Goal: Task Accomplishment & Management: Use online tool/utility

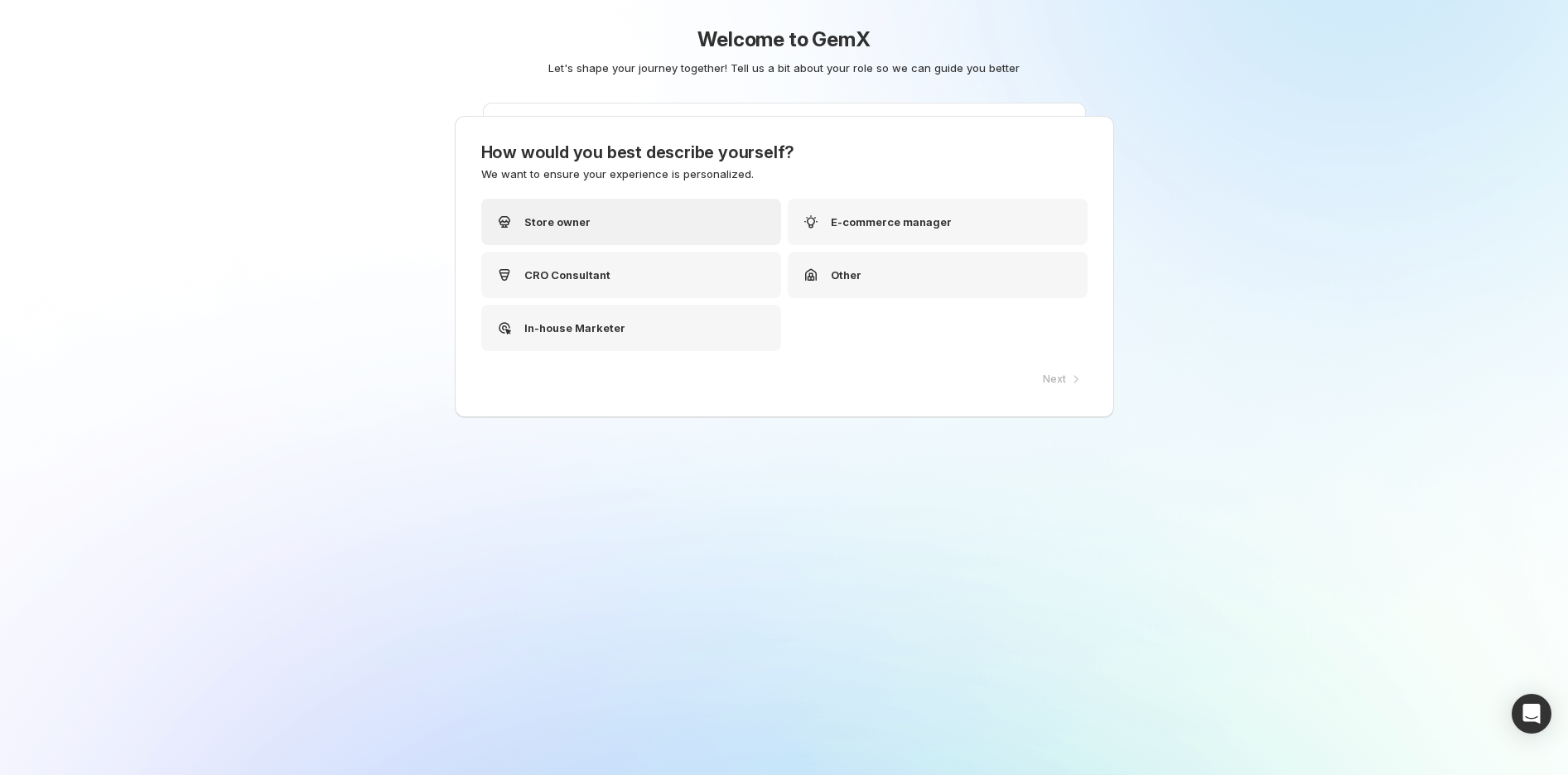
click at [639, 216] on div "Store owner" at bounding box center [631, 221] width 300 height 46
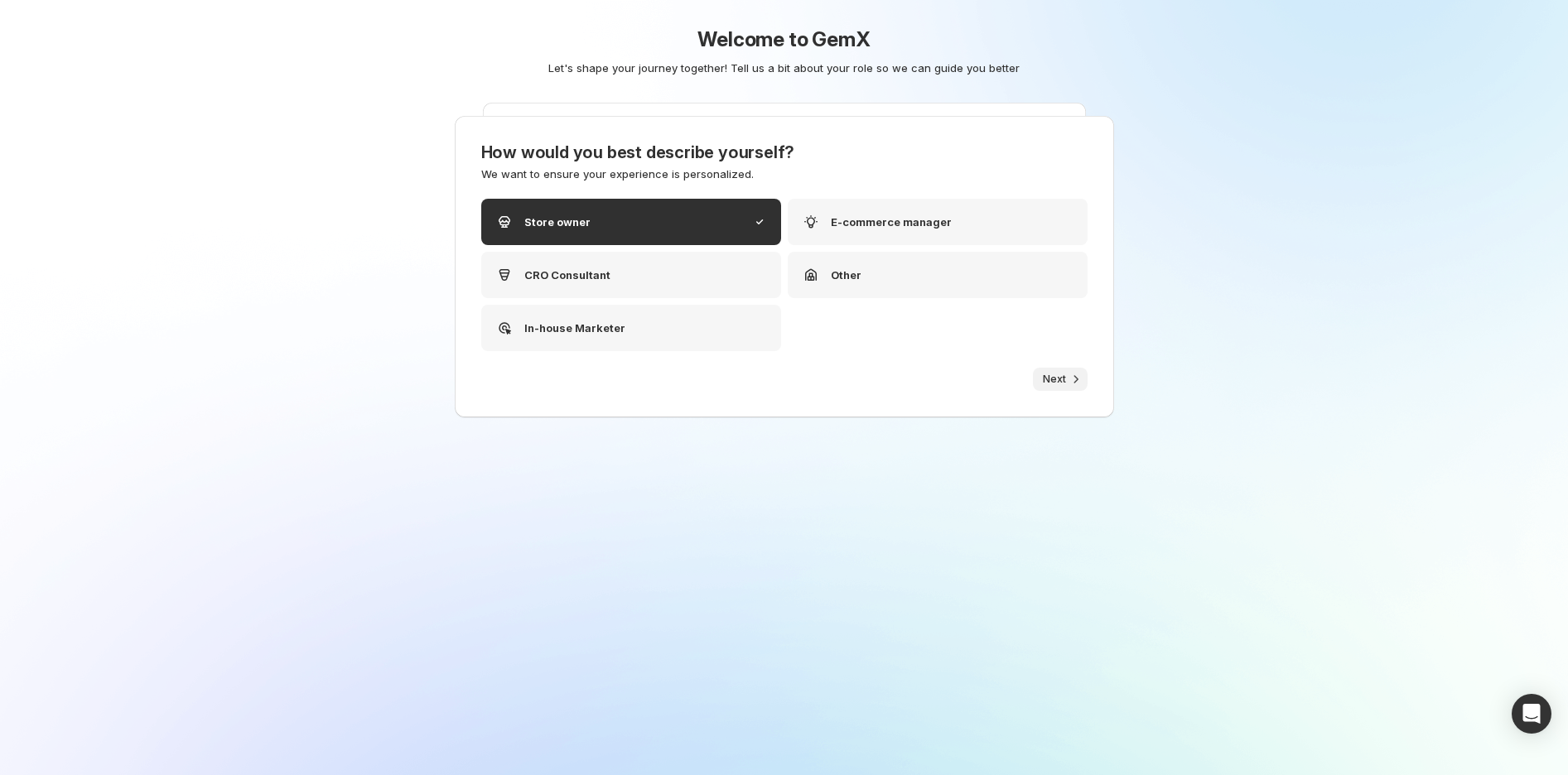
click at [1061, 380] on span "Next" at bounding box center [1055, 380] width 23 height 14
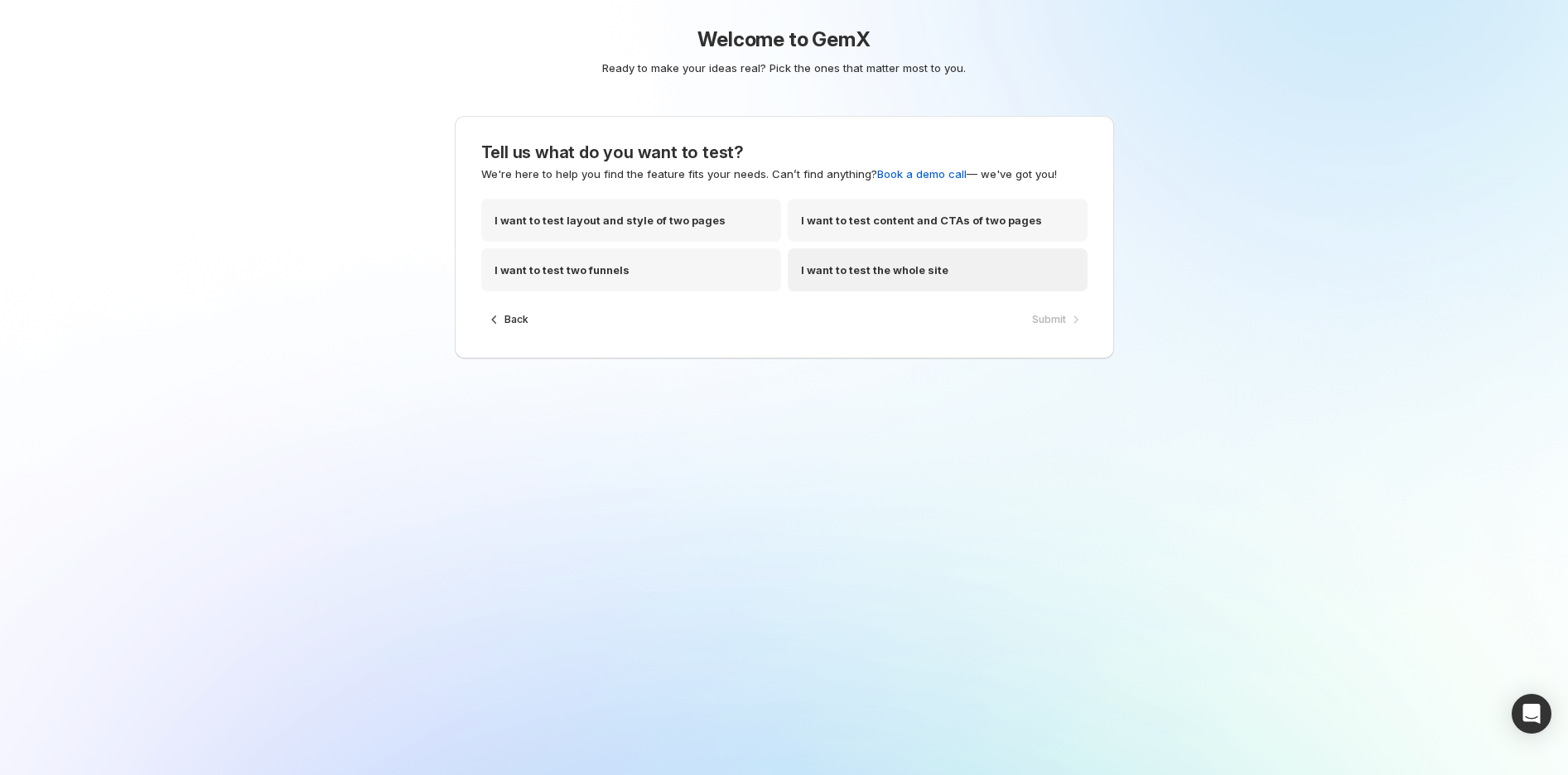
click at [906, 257] on div "I want to test the whole site" at bounding box center [938, 270] width 300 height 43
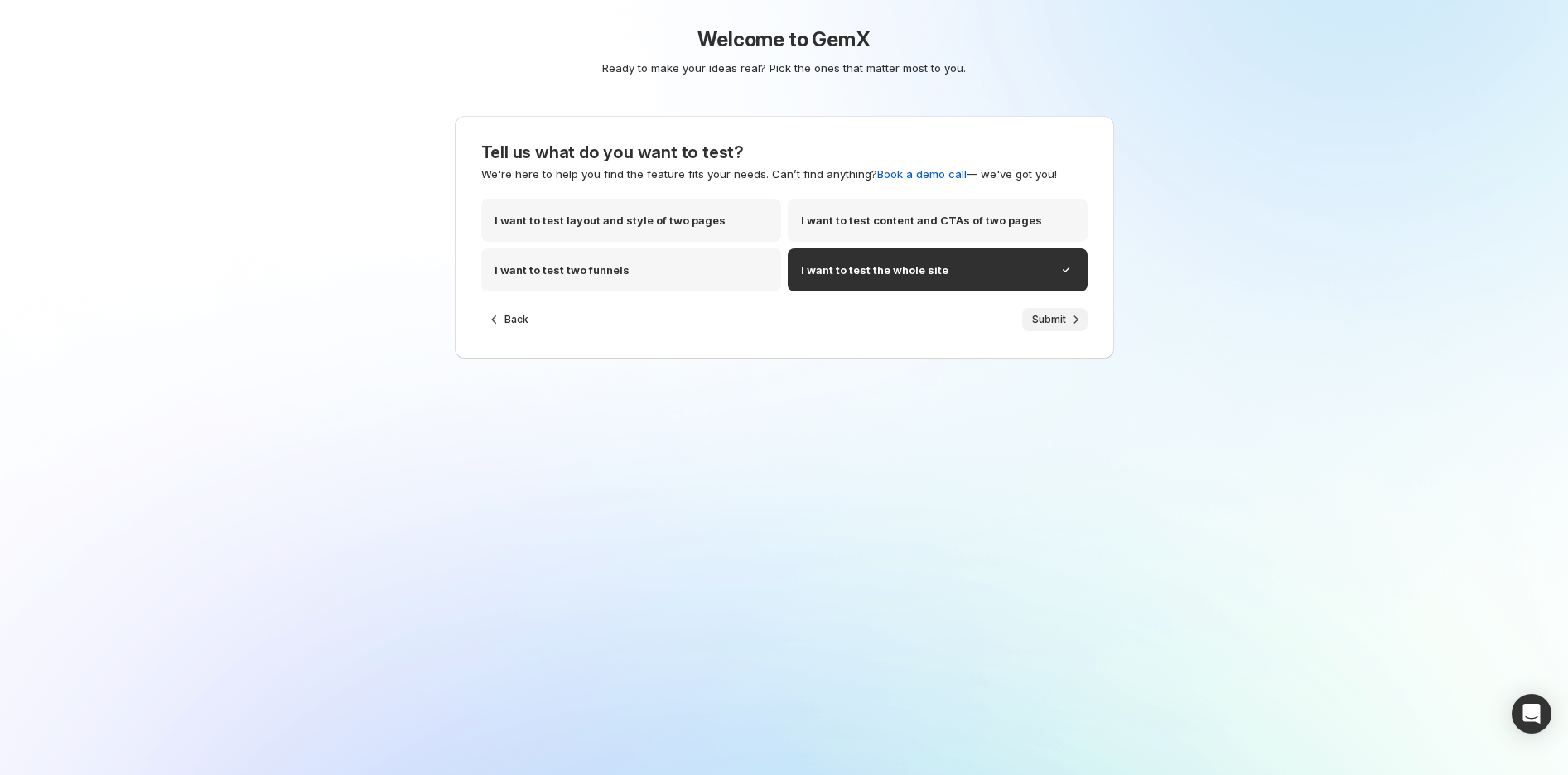
click at [1065, 315] on span "Submit" at bounding box center [1049, 320] width 34 height 14
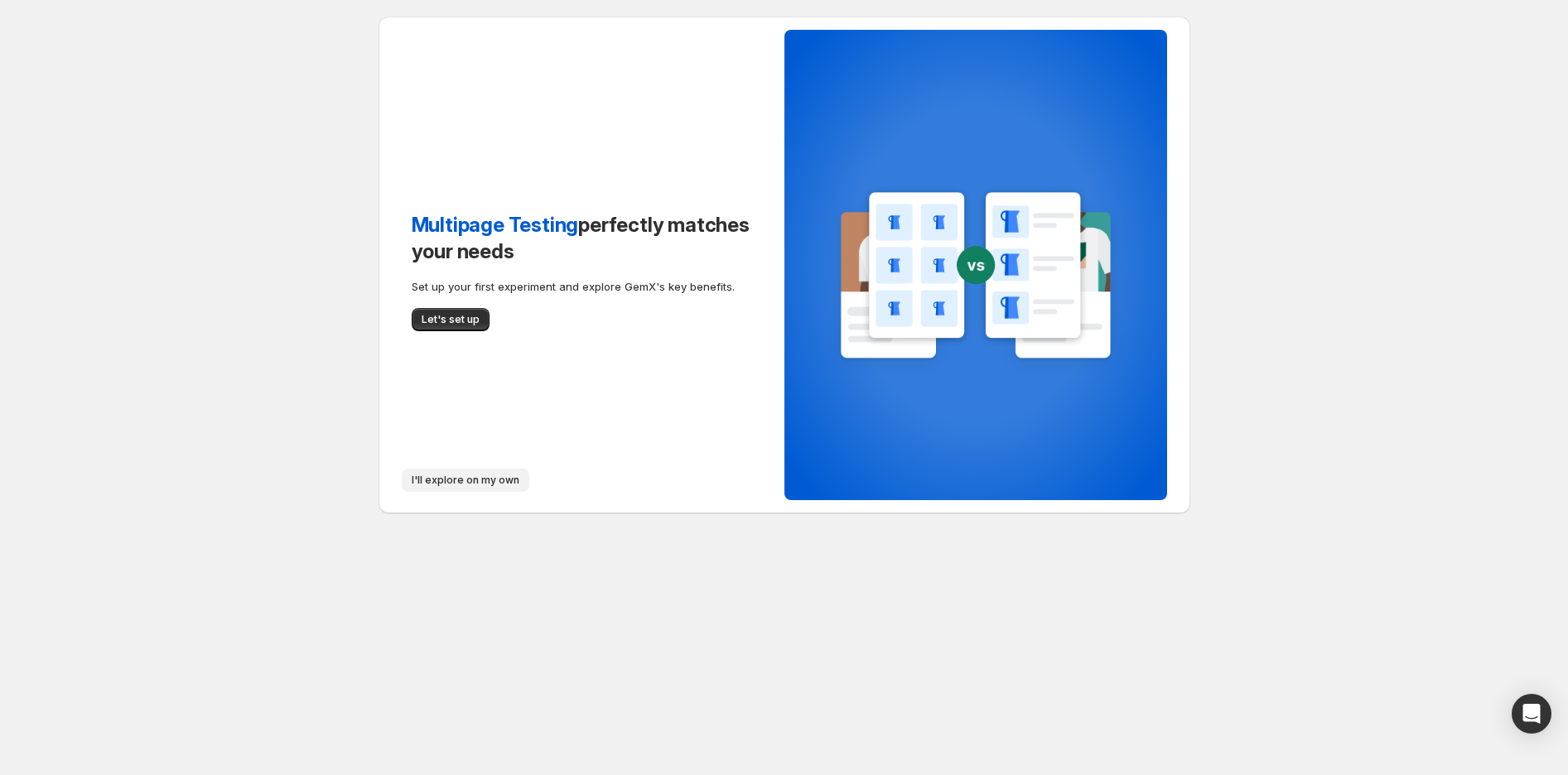
click at [439, 476] on span "I'll explore on my own" at bounding box center [466, 480] width 108 height 14
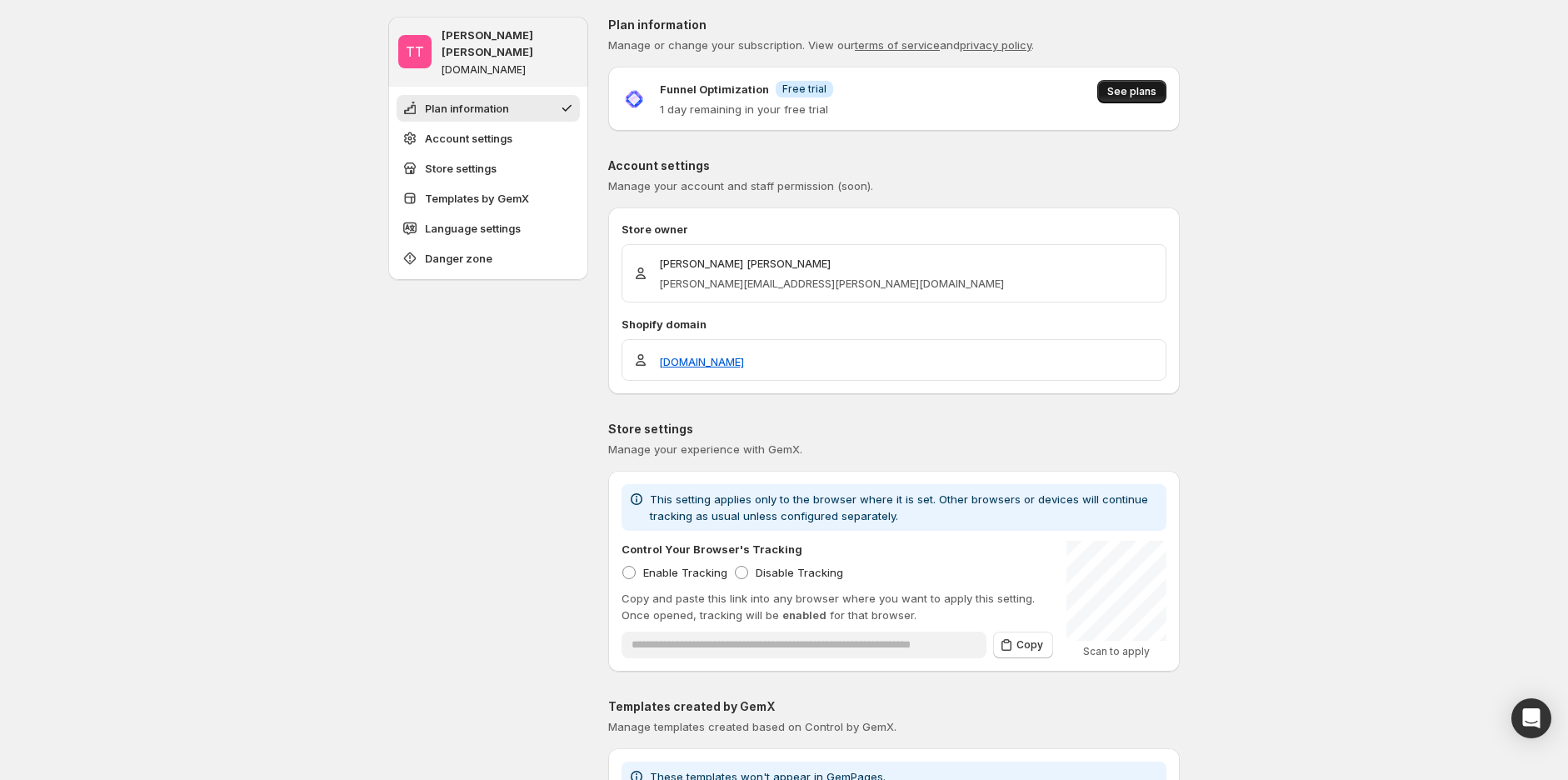
click at [1153, 95] on span "See plans" at bounding box center [1132, 92] width 49 height 14
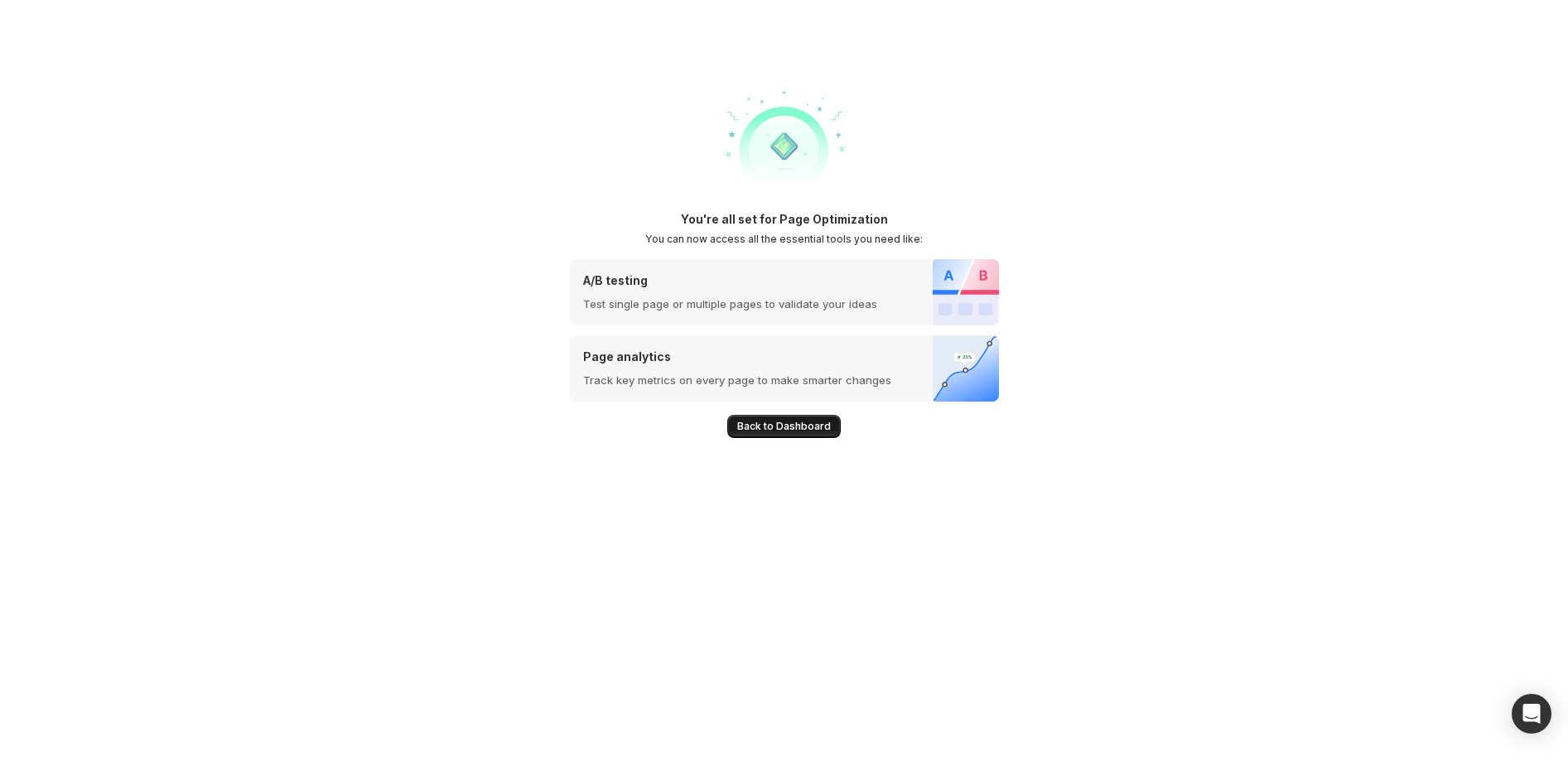
click at [768, 427] on span "Back to Dashboard" at bounding box center [784, 427] width 94 height 14
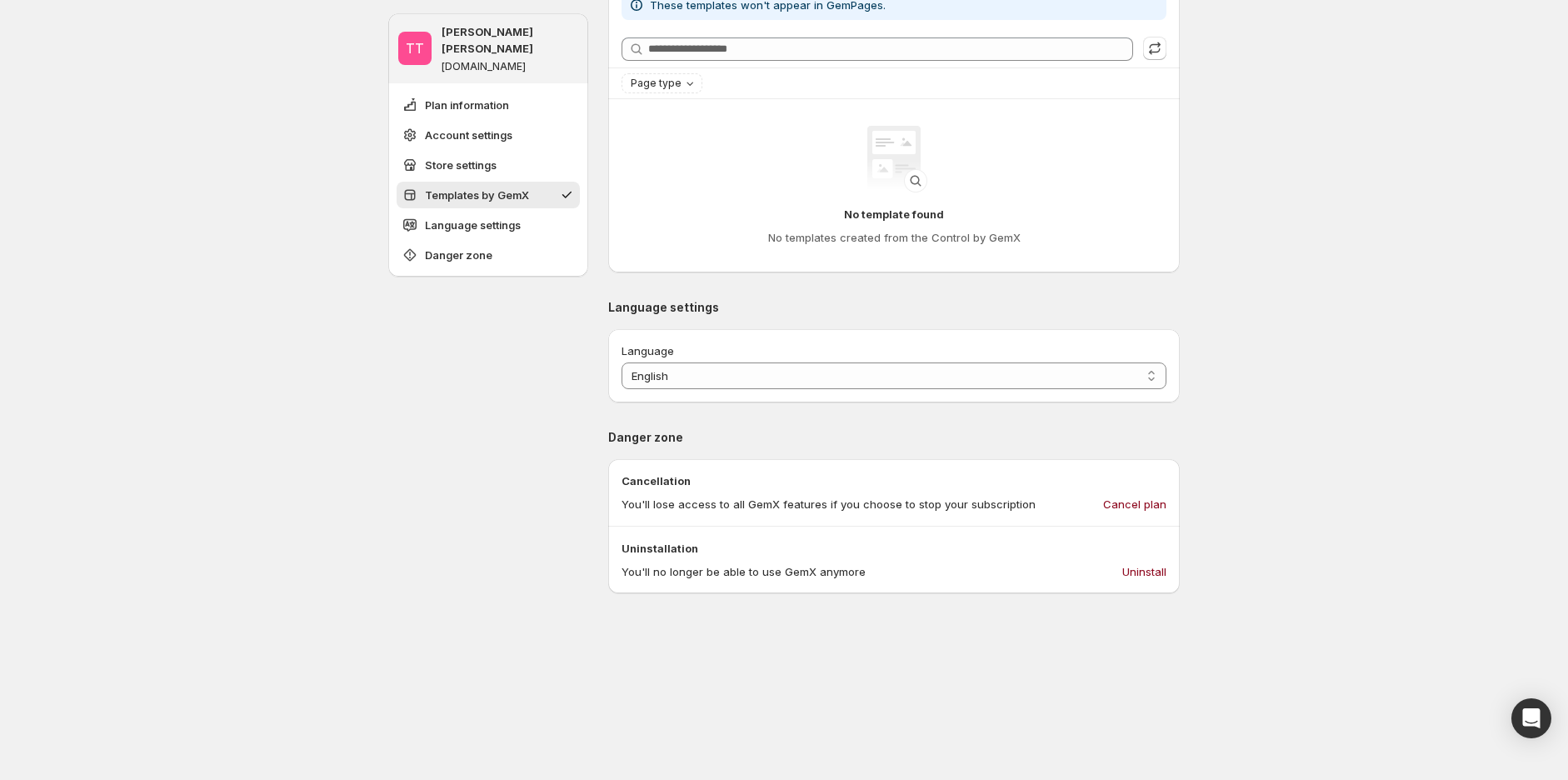
scroll to position [833, 0]
click at [1127, 502] on span "Cancel plan" at bounding box center [1135, 507] width 63 height 17
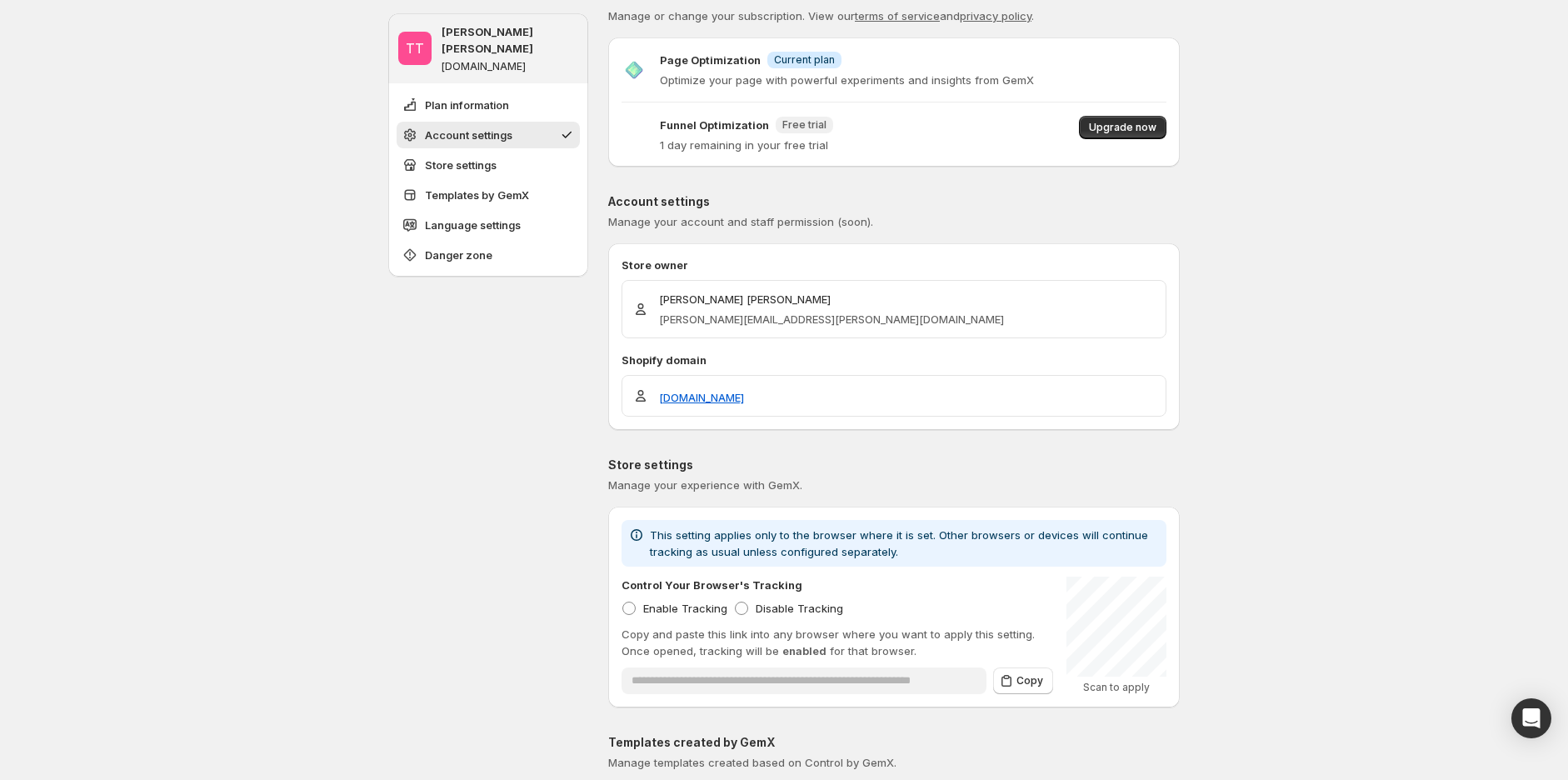
scroll to position [0, 0]
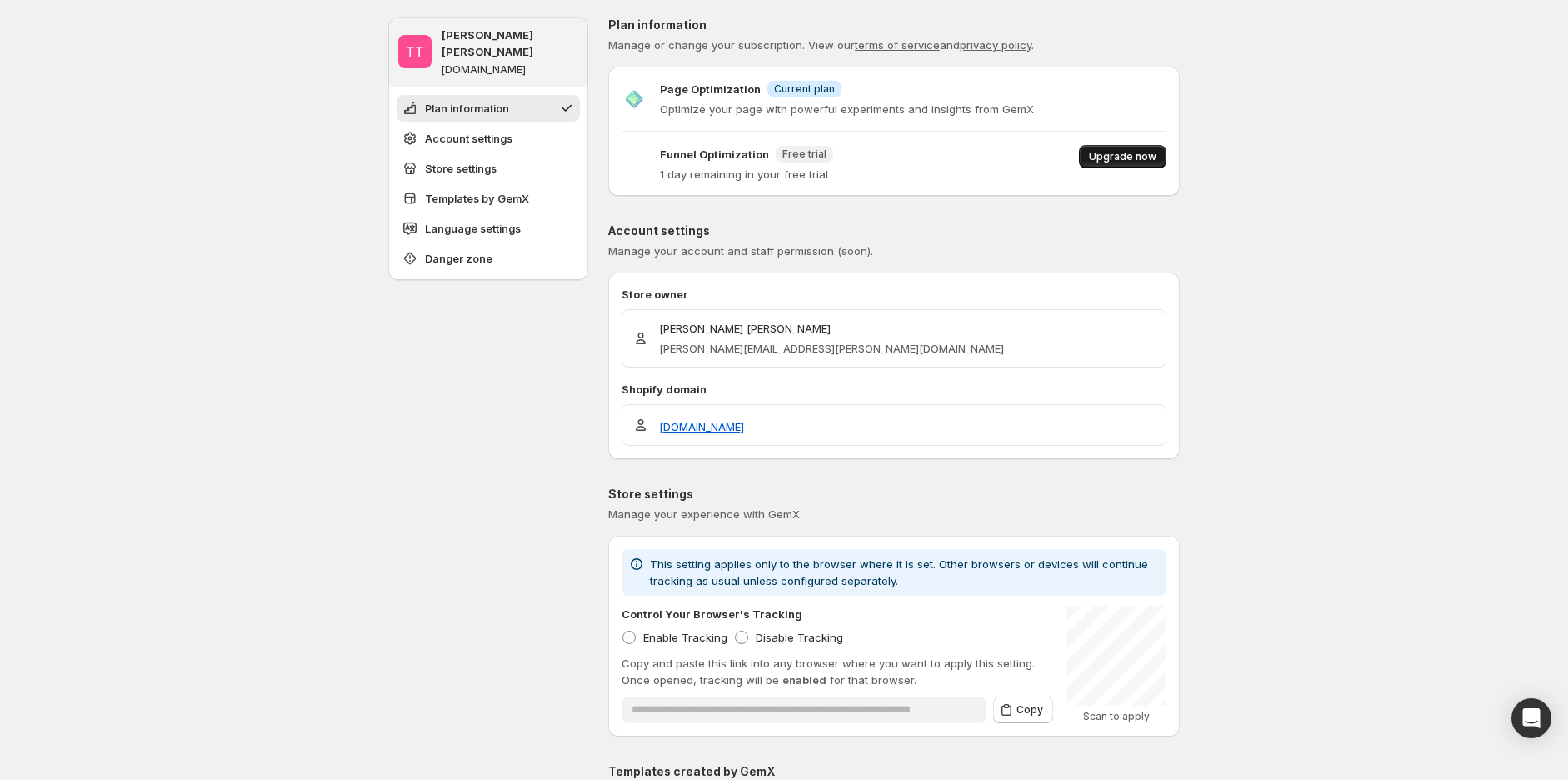
click at [1134, 165] on button "Upgrade now" at bounding box center [1122, 157] width 88 height 24
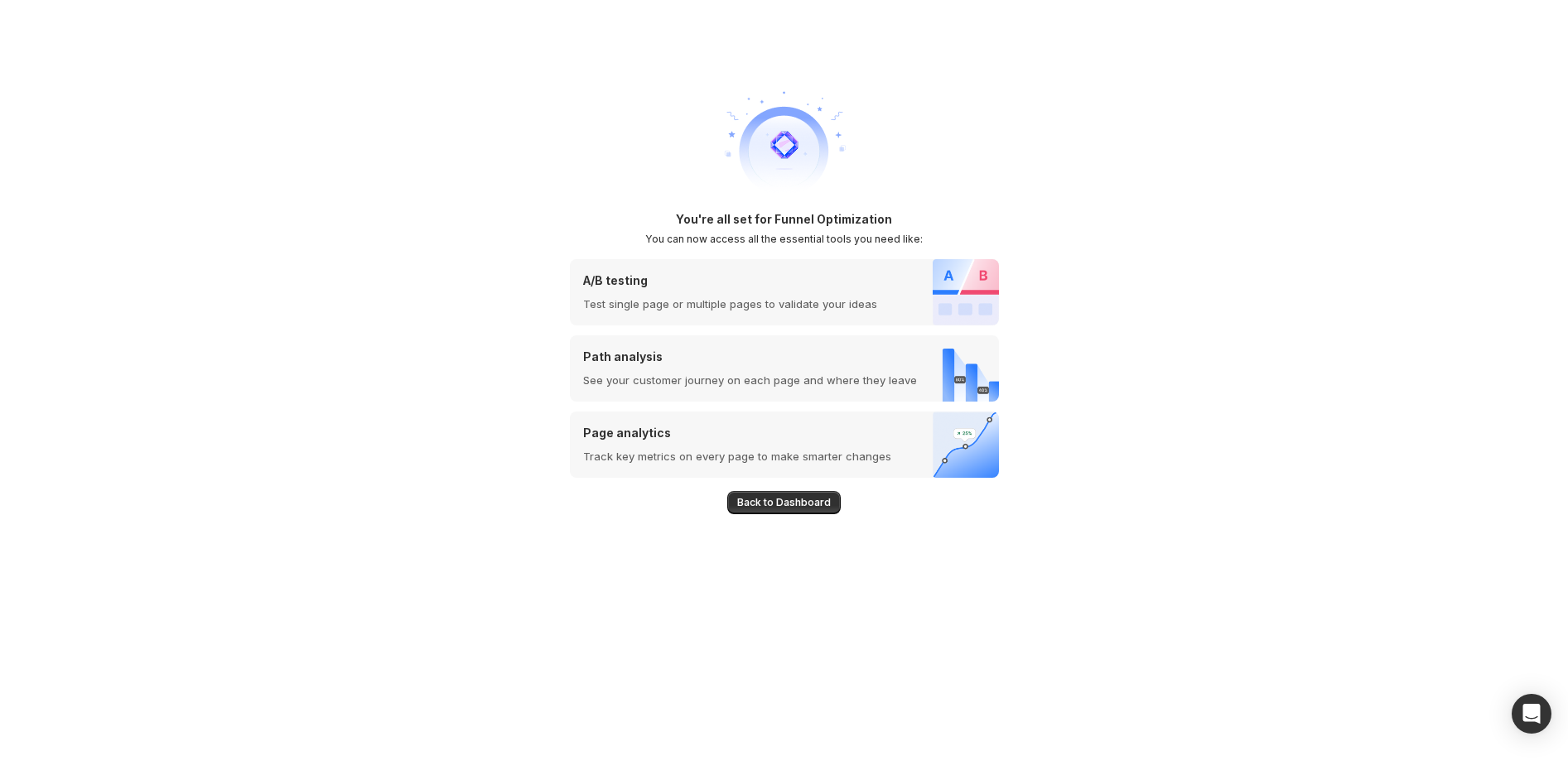
click at [764, 504] on span "Back to Dashboard" at bounding box center [784, 503] width 94 height 14
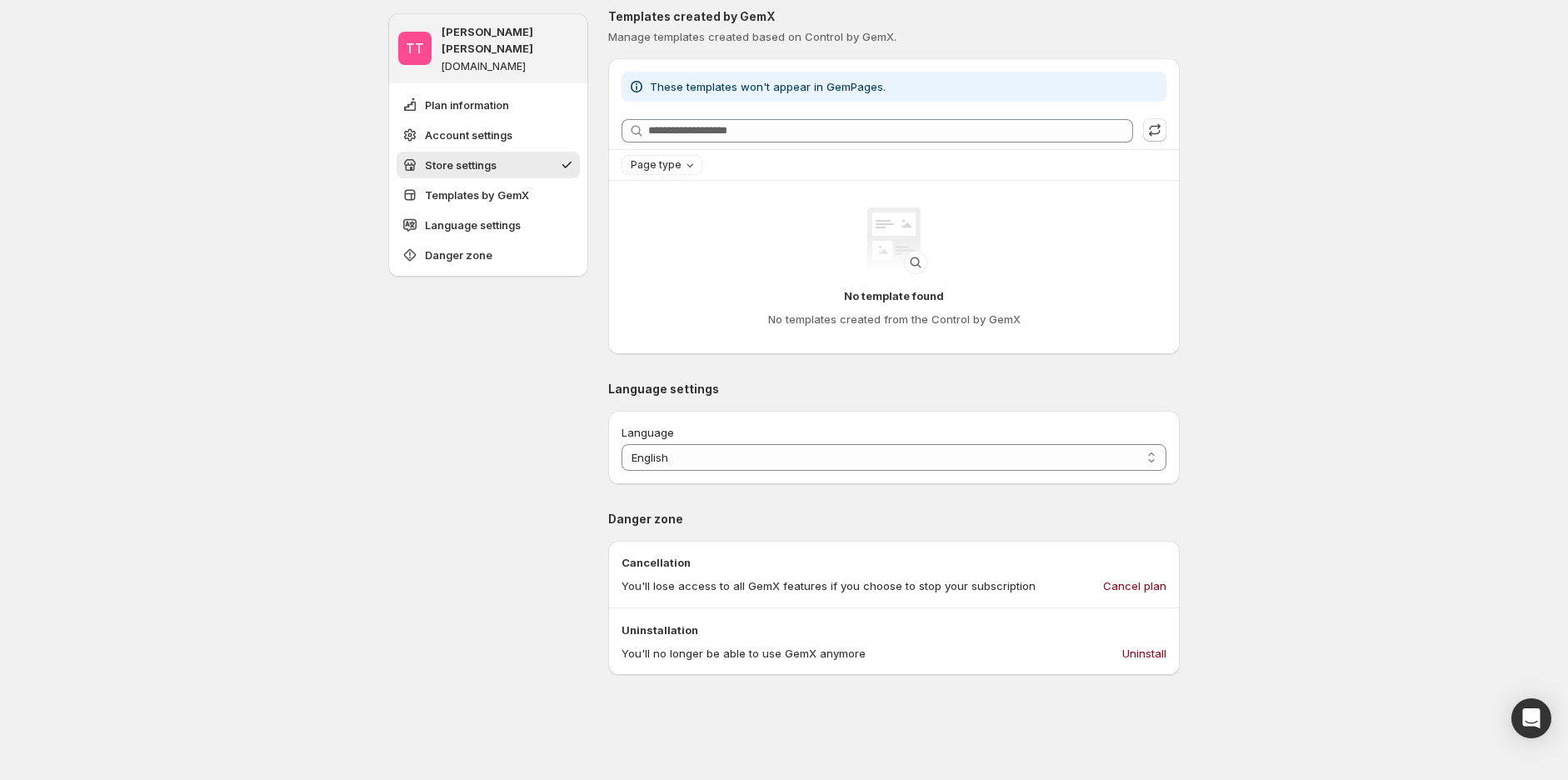
scroll to position [741, 0]
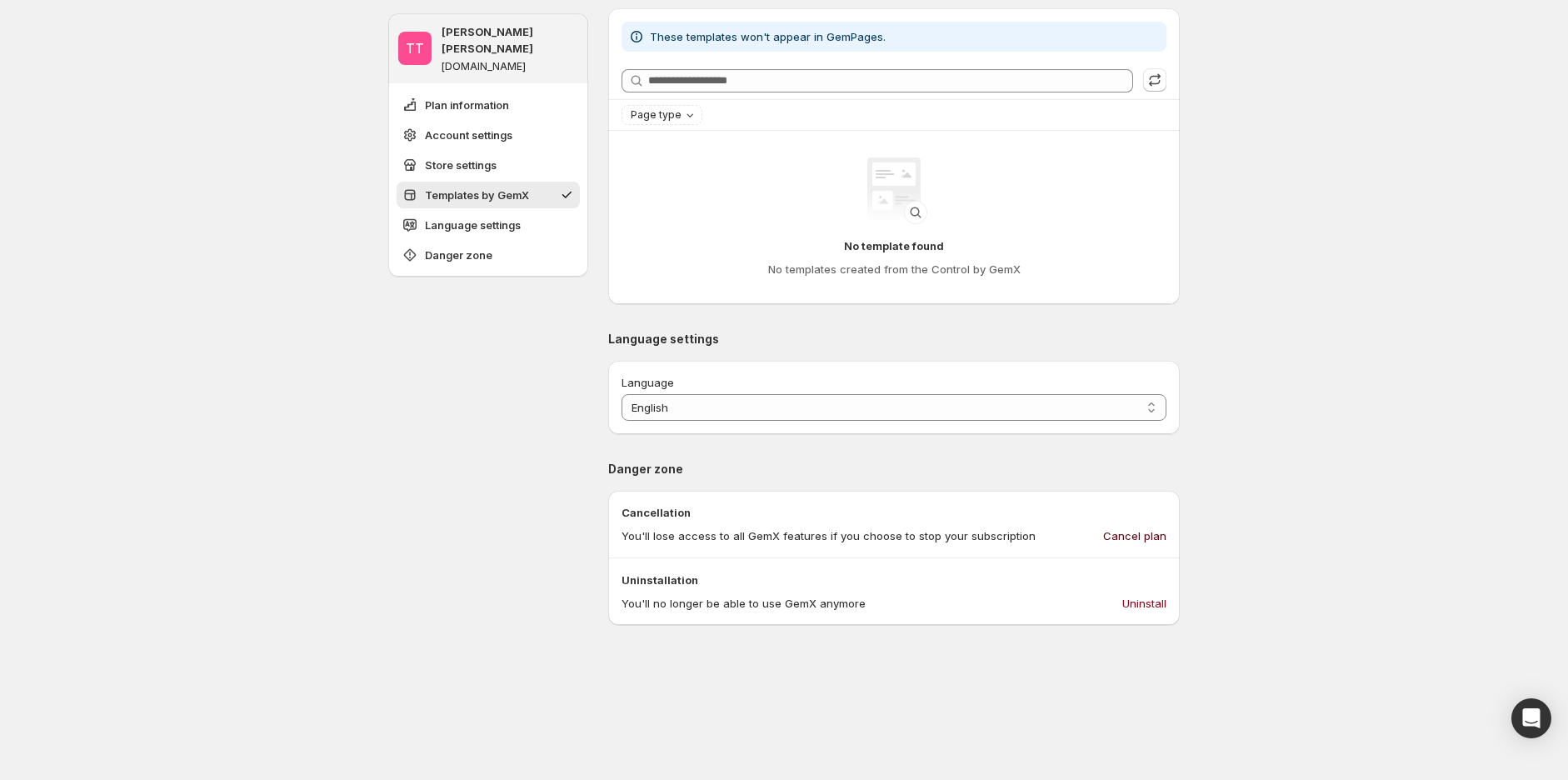
click at [1154, 535] on span "Cancel plan" at bounding box center [1135, 536] width 63 height 17
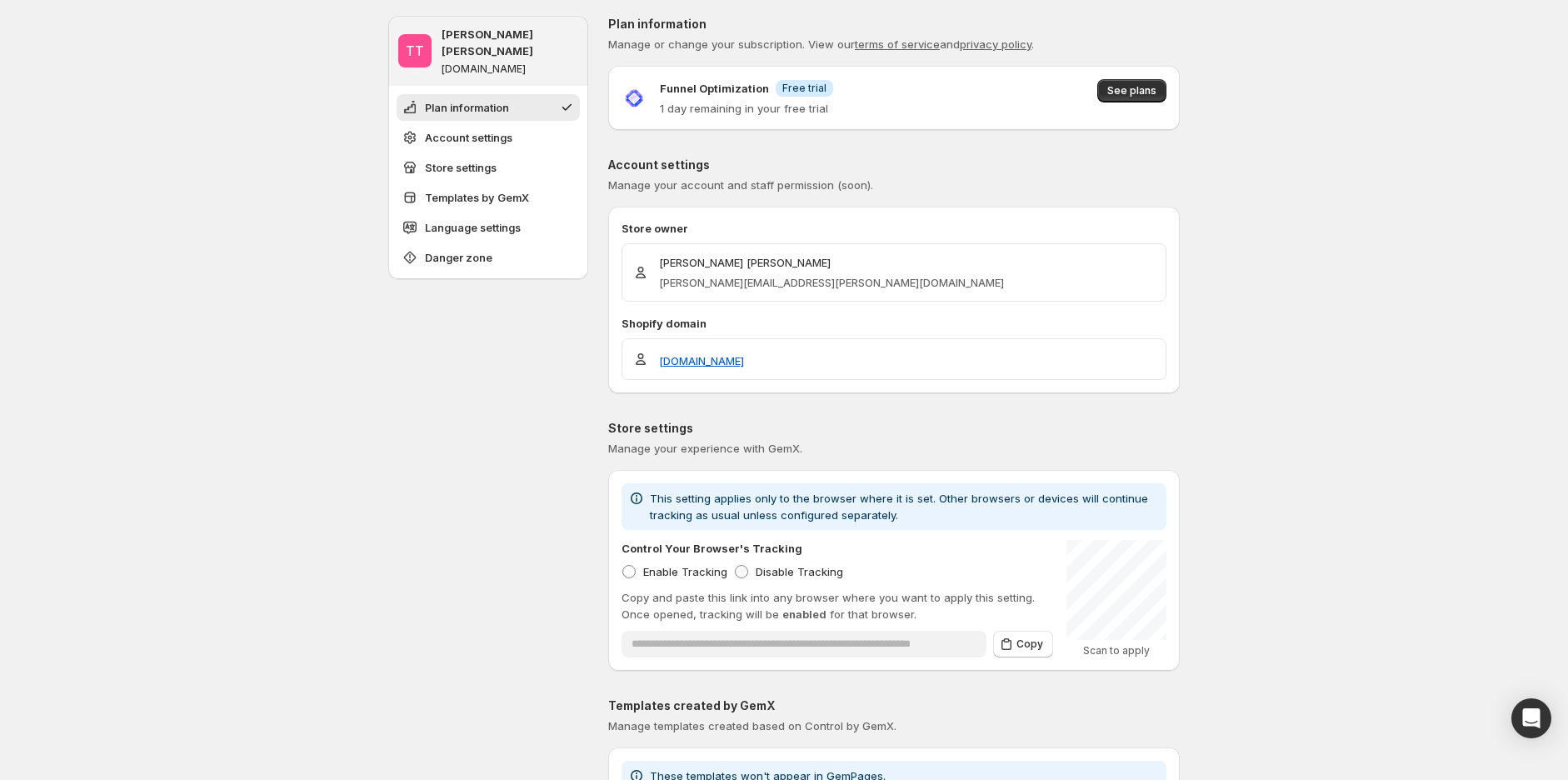
scroll to position [0, 0]
click at [1122, 91] on span "See plans" at bounding box center [1132, 92] width 49 height 14
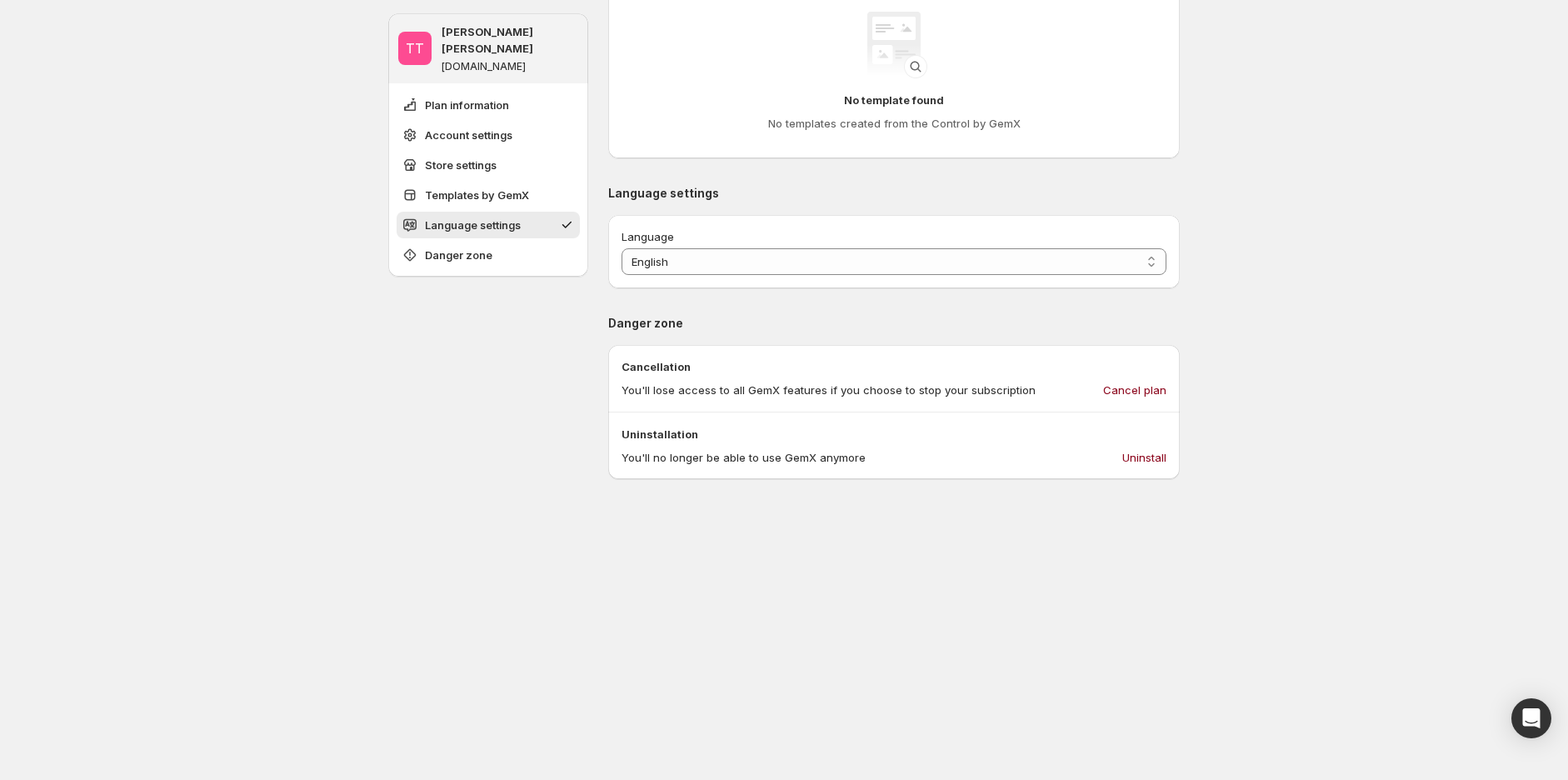
scroll to position [1203, 0]
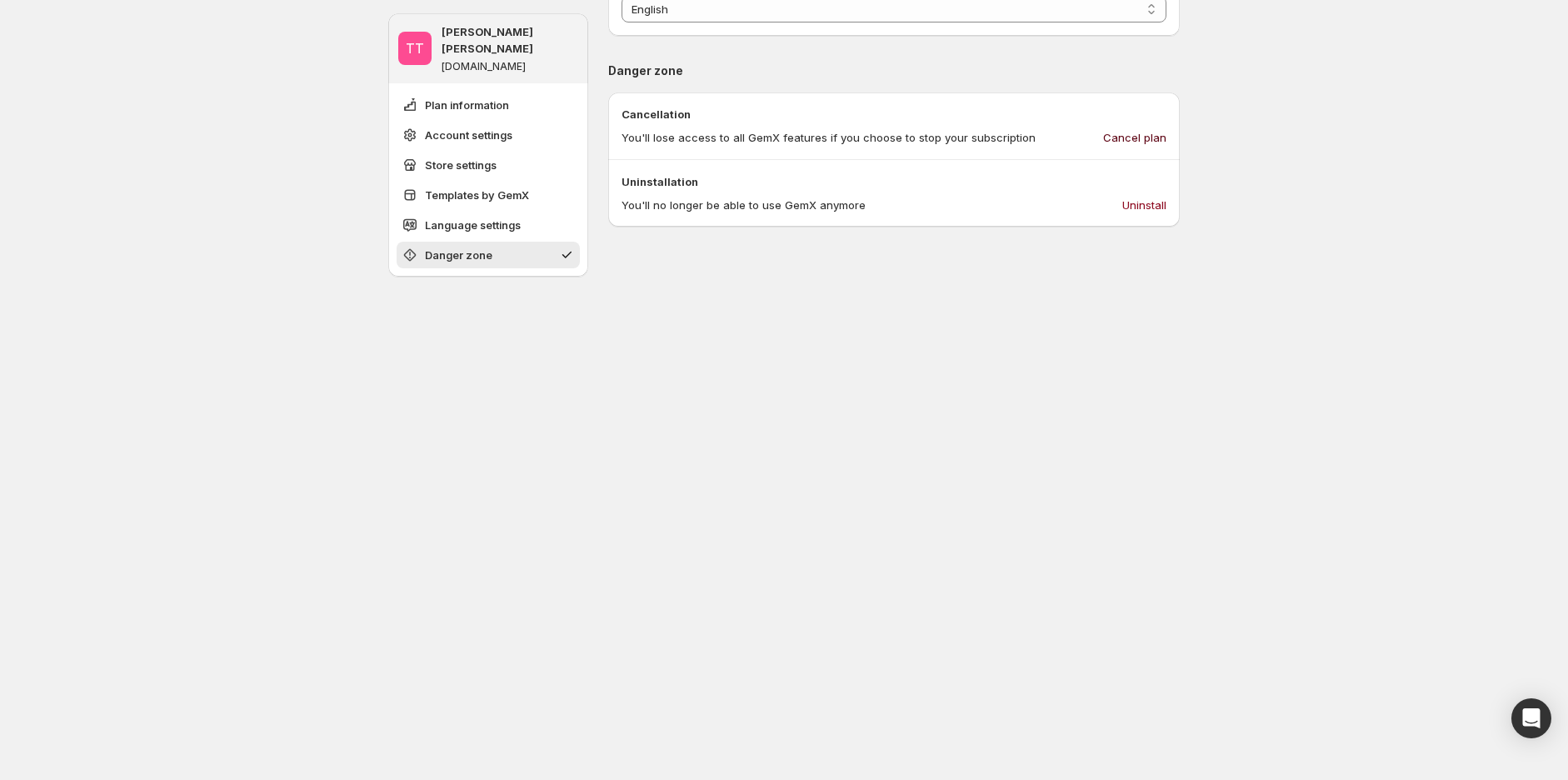
click at [1143, 141] on span "Cancel plan" at bounding box center [1135, 137] width 63 height 17
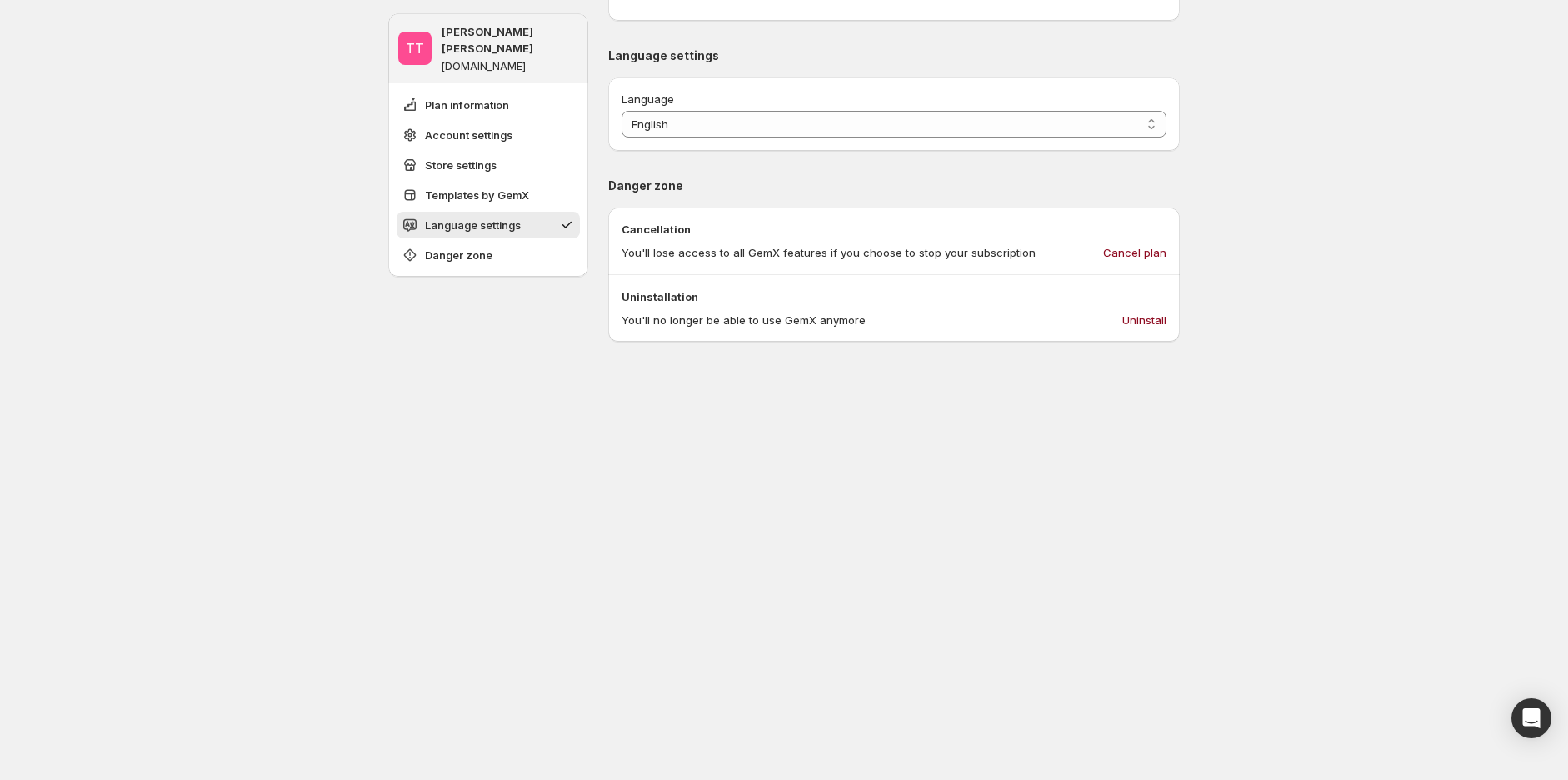
scroll to position [1081, 0]
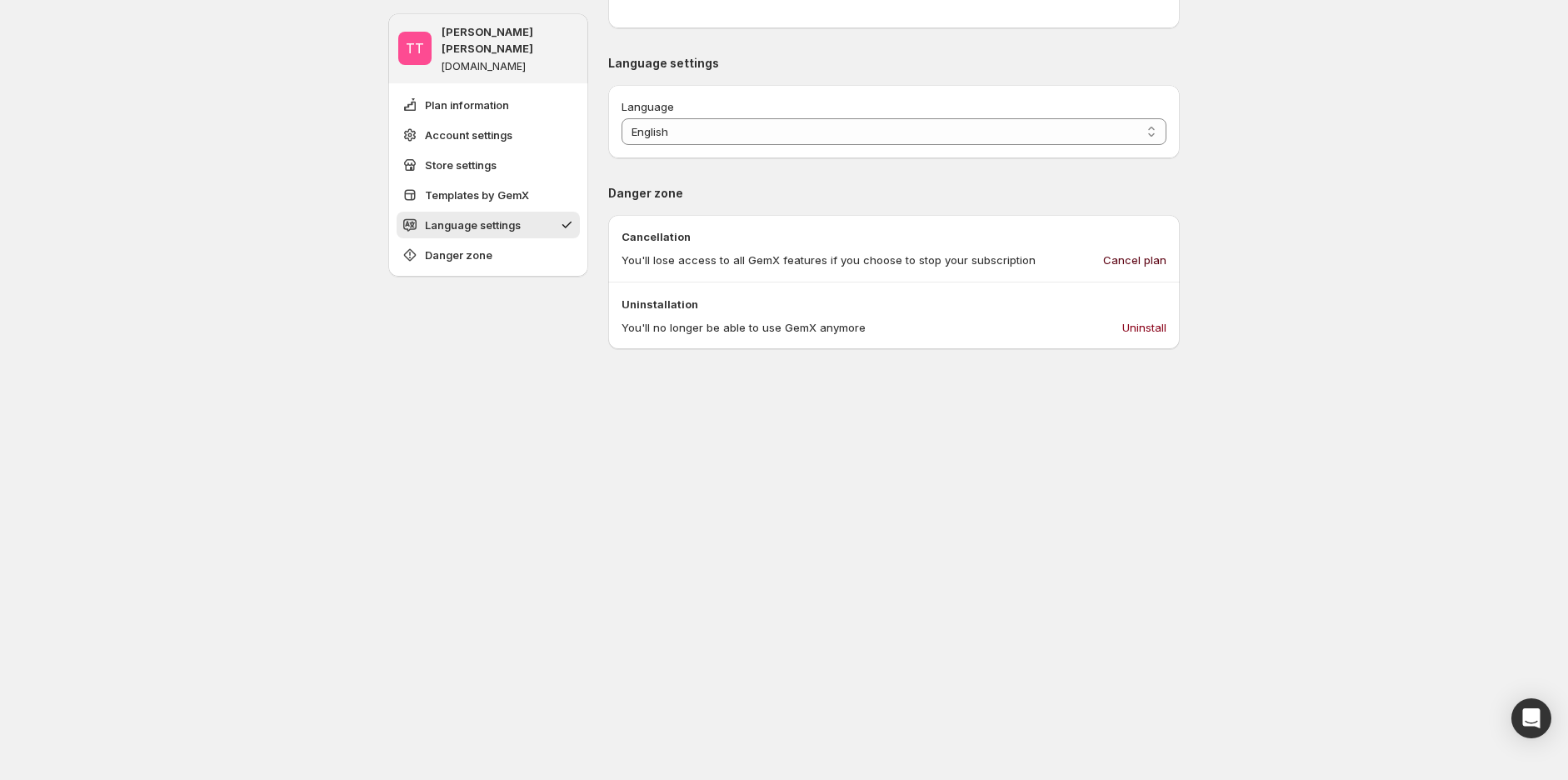
click at [1166, 258] on span "Cancel plan" at bounding box center [1135, 260] width 63 height 17
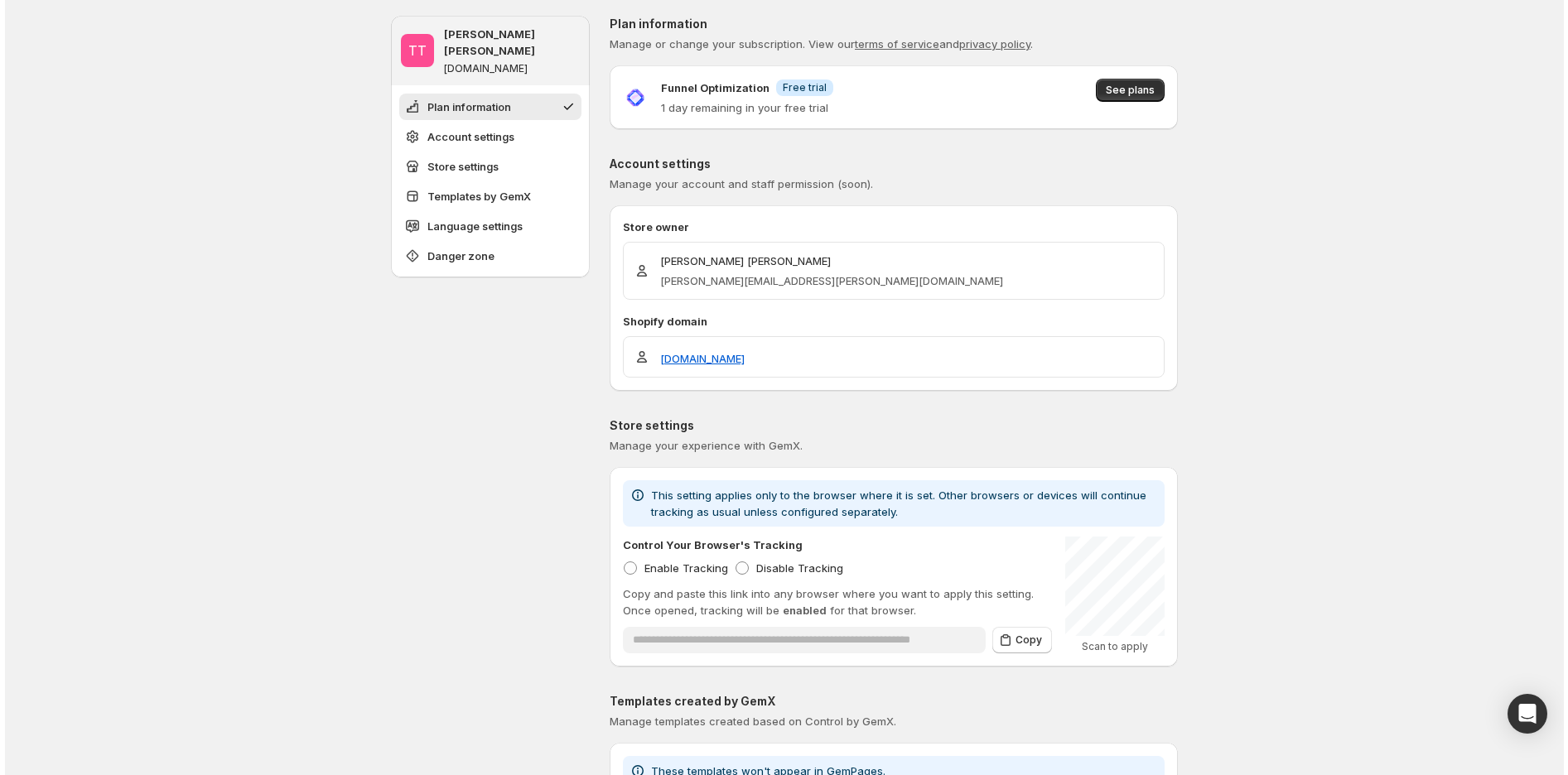
scroll to position [0, 0]
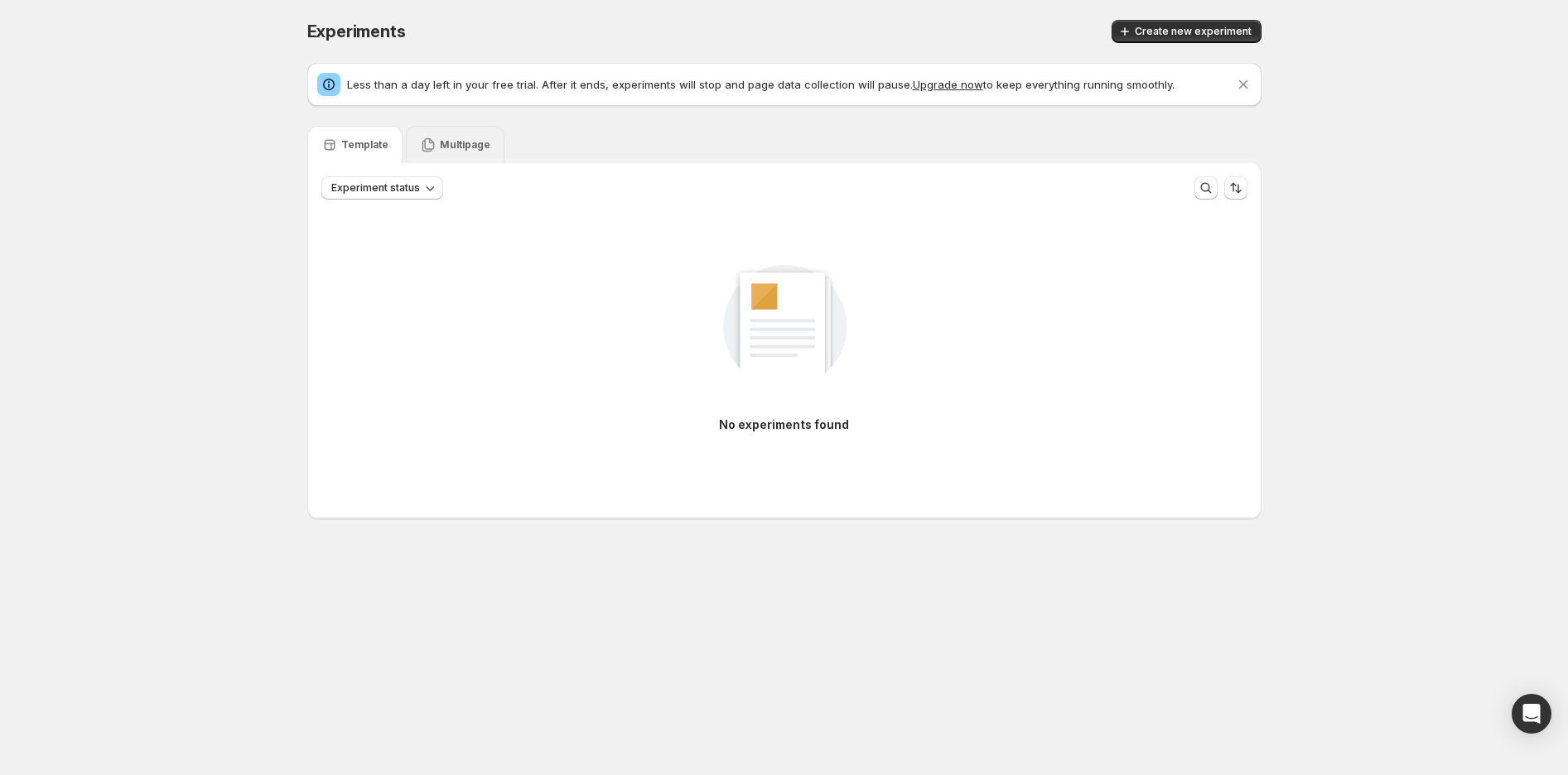
click at [464, 137] on div "Multipage" at bounding box center [455, 145] width 70 height 17
click at [1201, 31] on span "Create new experiment" at bounding box center [1192, 31] width 116 height 14
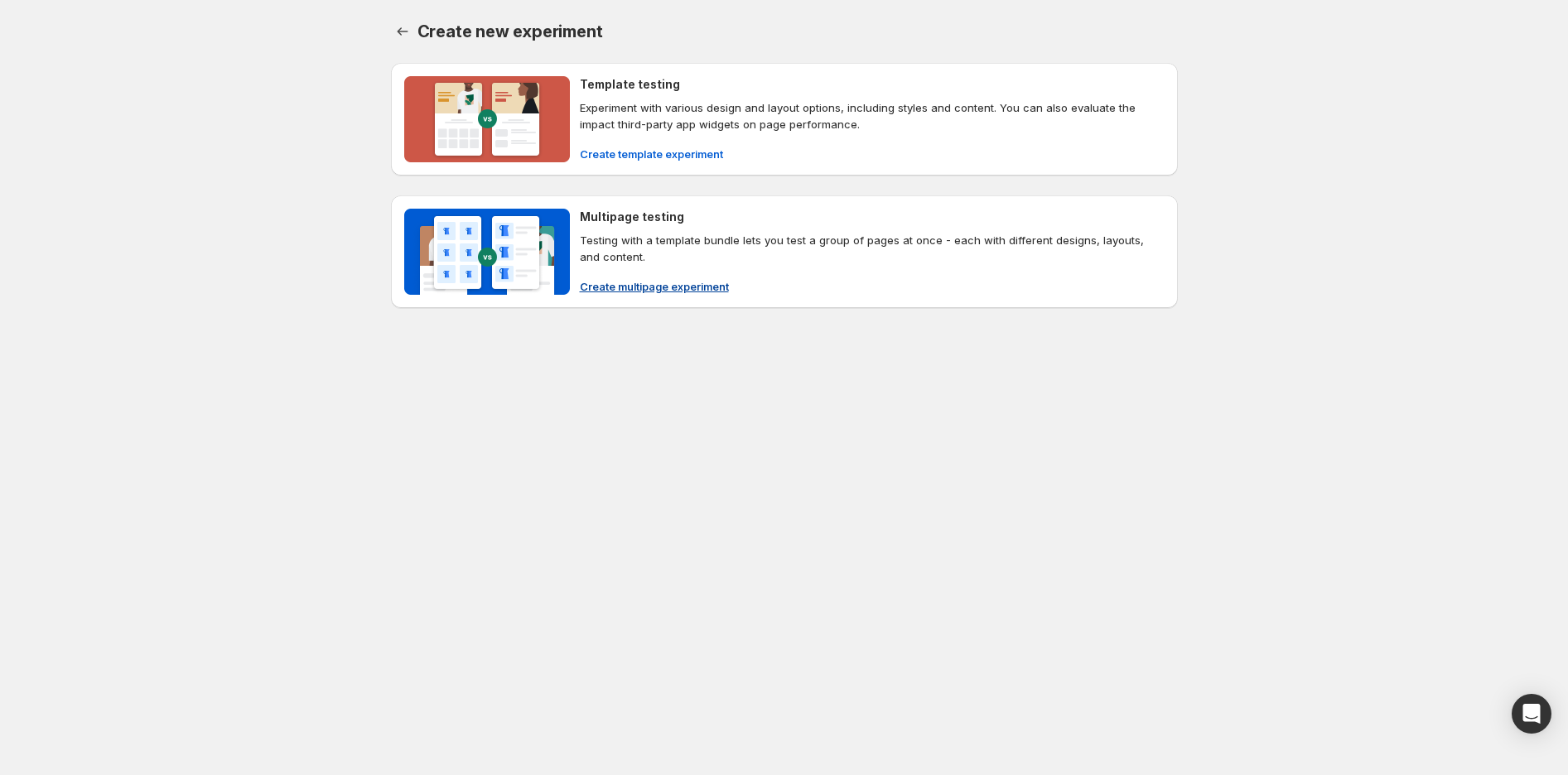
click at [615, 289] on span "Create multipage experiment" at bounding box center [654, 286] width 149 height 17
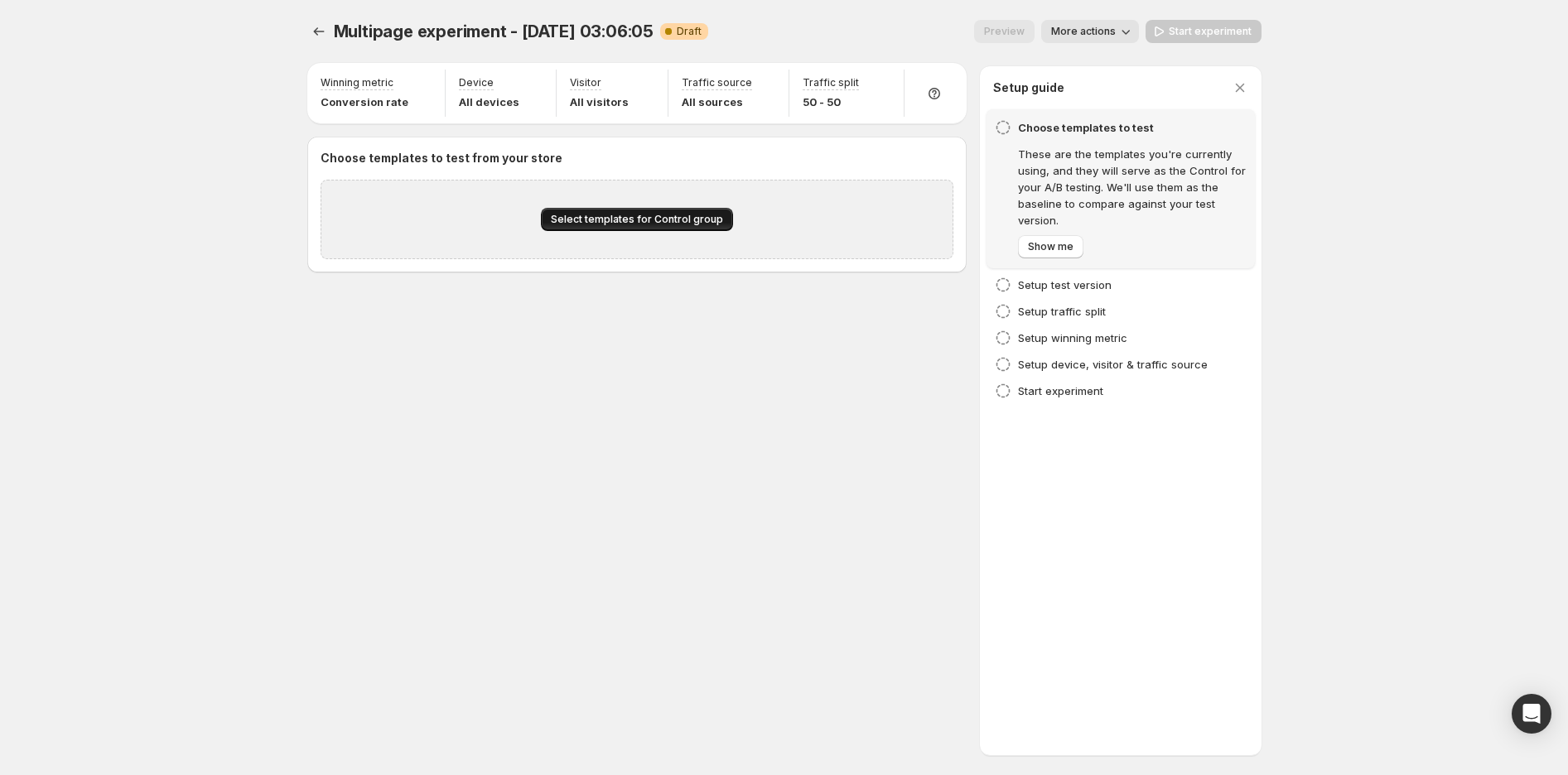
click at [639, 210] on button "Select templates for Control group" at bounding box center [637, 219] width 192 height 23
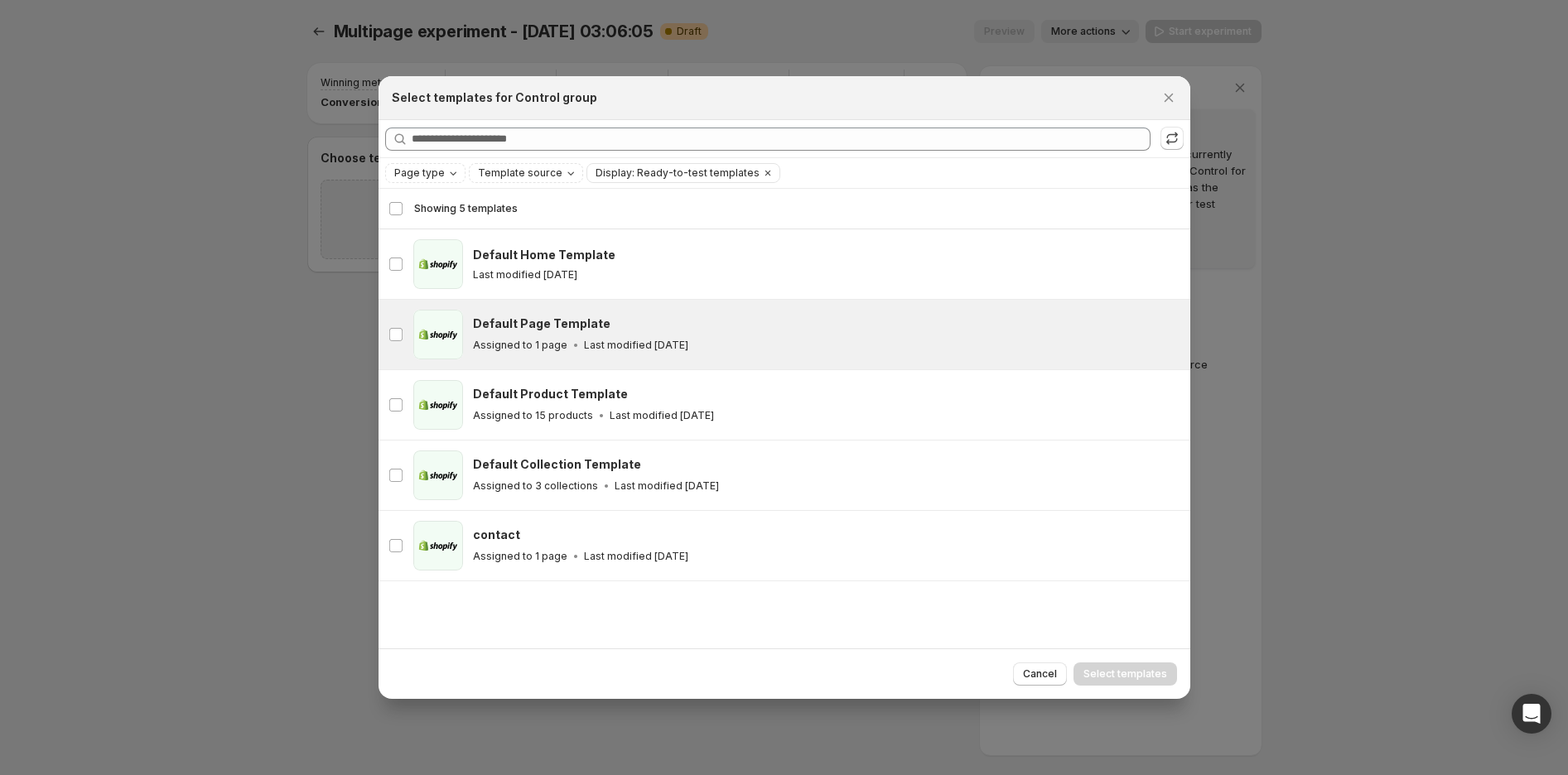
click at [560, 307] on div "page Default Page Template Assigned to 1 page Last modified 3 days ago" at bounding box center [784, 334] width 811 height 69
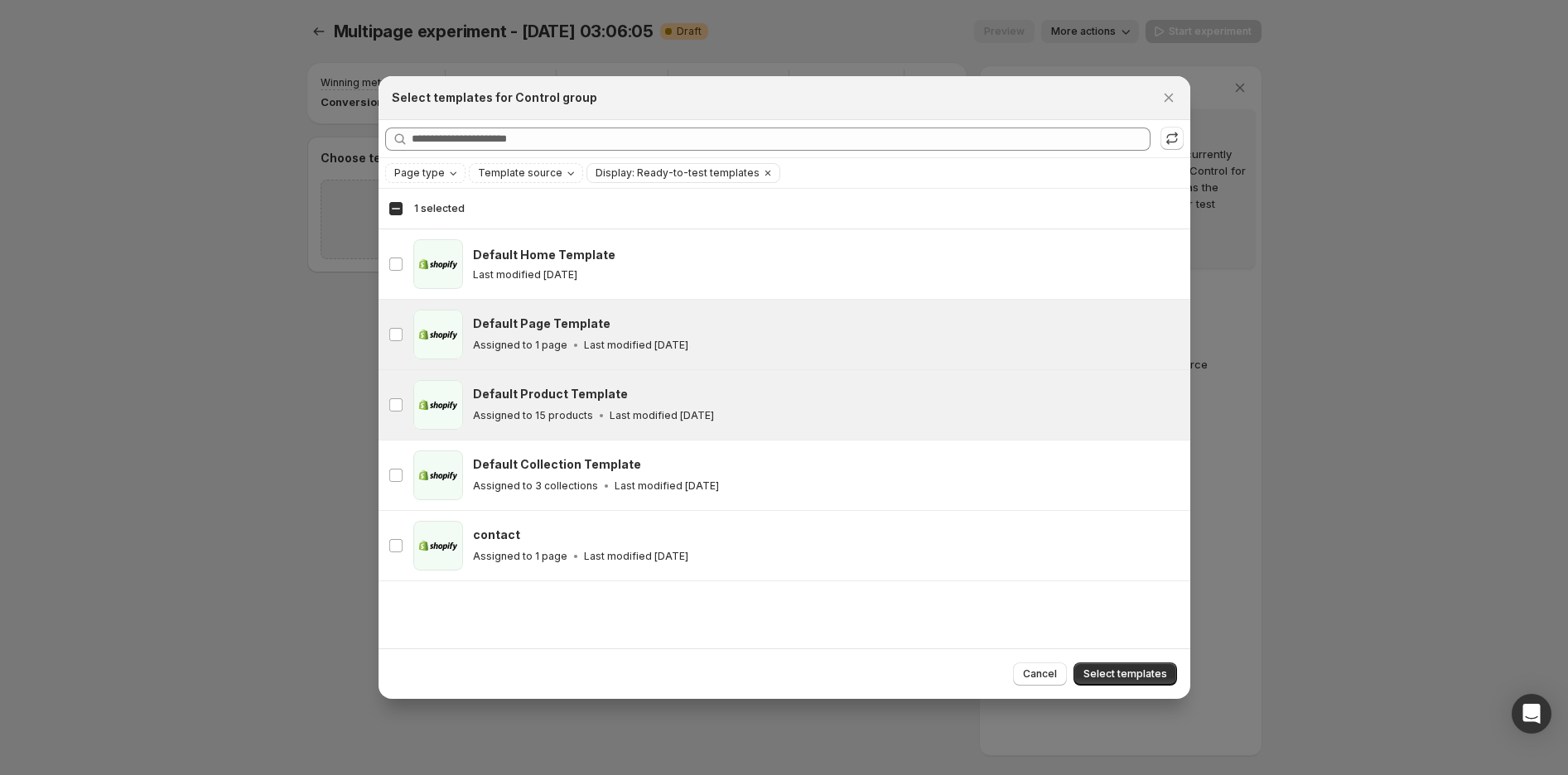
click at [572, 394] on h3 "Default Product Template" at bounding box center [550, 393] width 155 height 17
click at [657, 405] on div "Default Product Template Assigned to 15 products Last modified 3 days ago" at bounding box center [824, 404] width 703 height 38
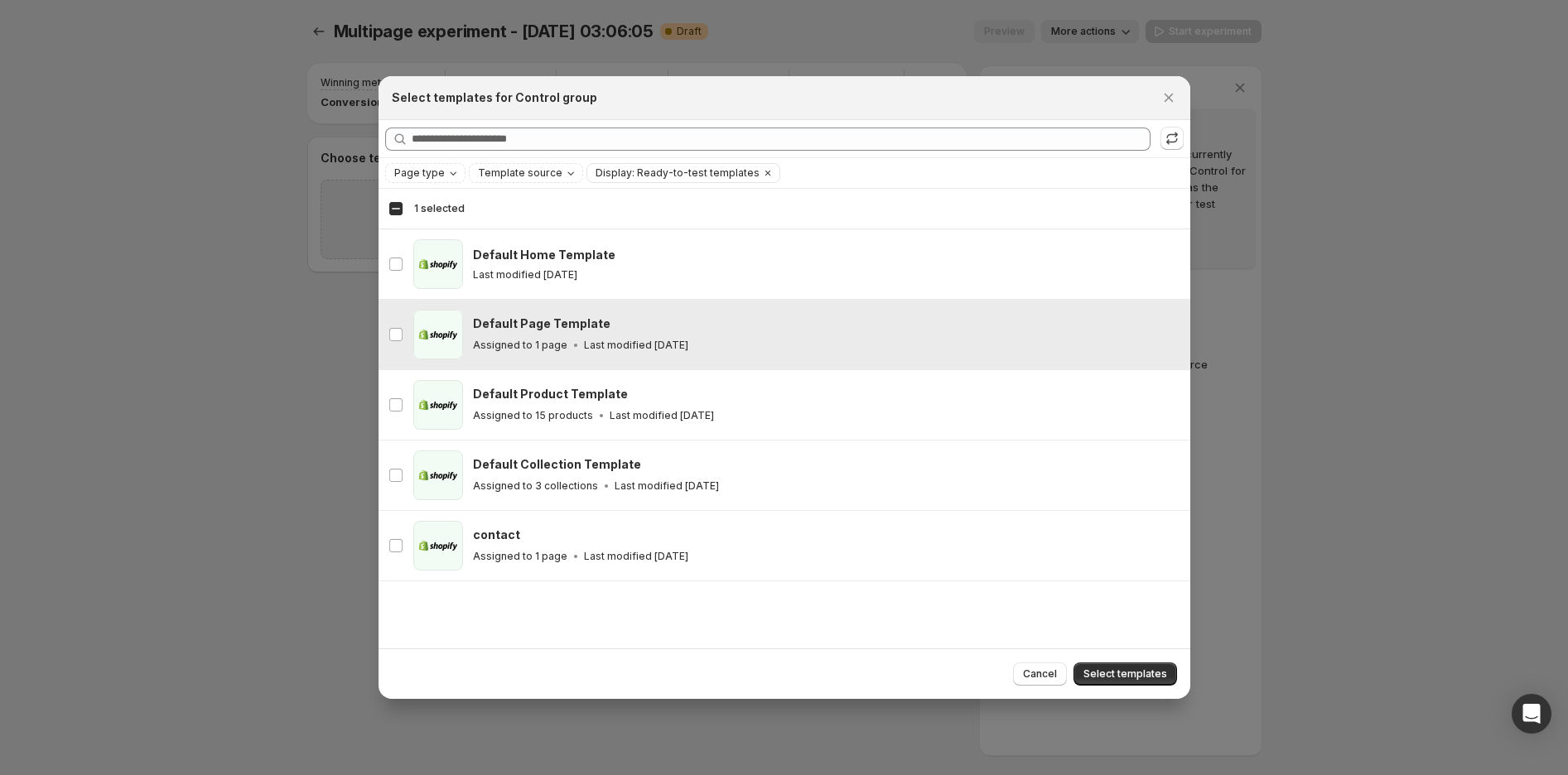
click at [660, 350] on p "Last modified [DATE]" at bounding box center [636, 345] width 105 height 14
click at [613, 307] on div "page Default Page Template Assigned to 1 page Last modified 3 days ago" at bounding box center [784, 334] width 811 height 69
click at [1098, 680] on span "Select templates" at bounding box center [1125, 674] width 83 height 14
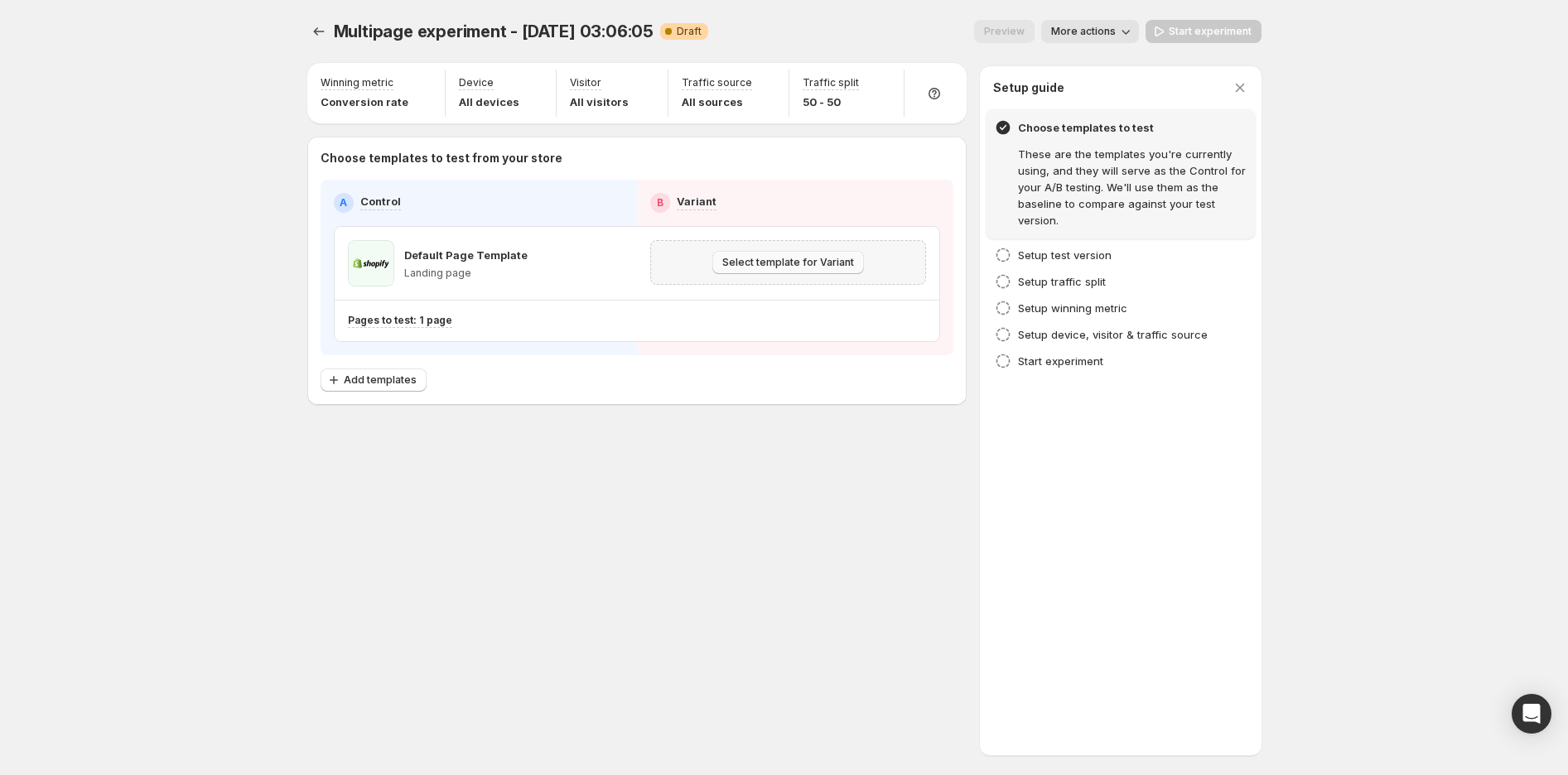
click at [756, 257] on span "Select template for Variant" at bounding box center [788, 263] width 132 height 14
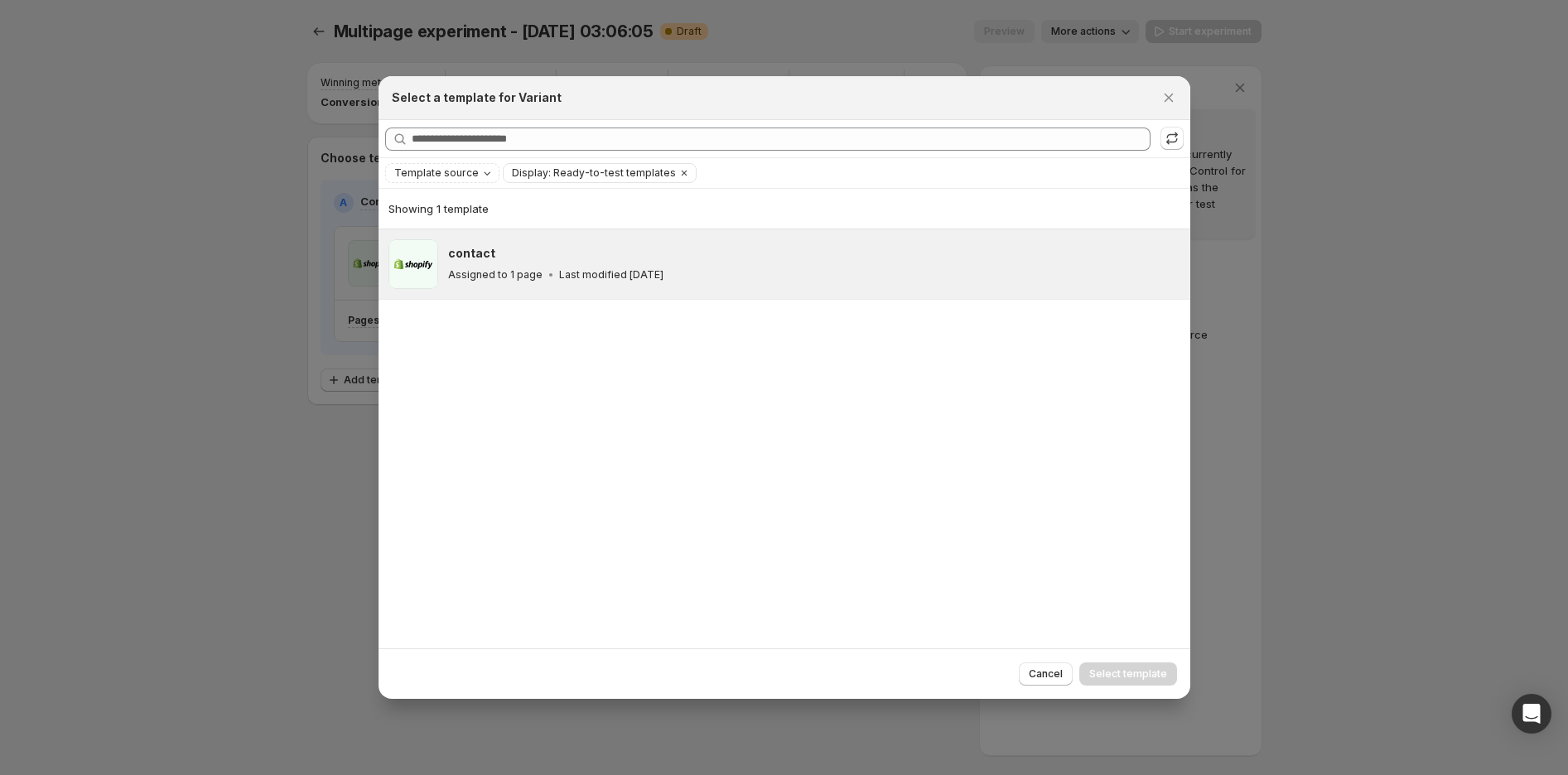
click at [577, 256] on div "contact" at bounding box center [811, 253] width 727 height 17
click at [1094, 674] on span "Select template" at bounding box center [1129, 674] width 78 height 14
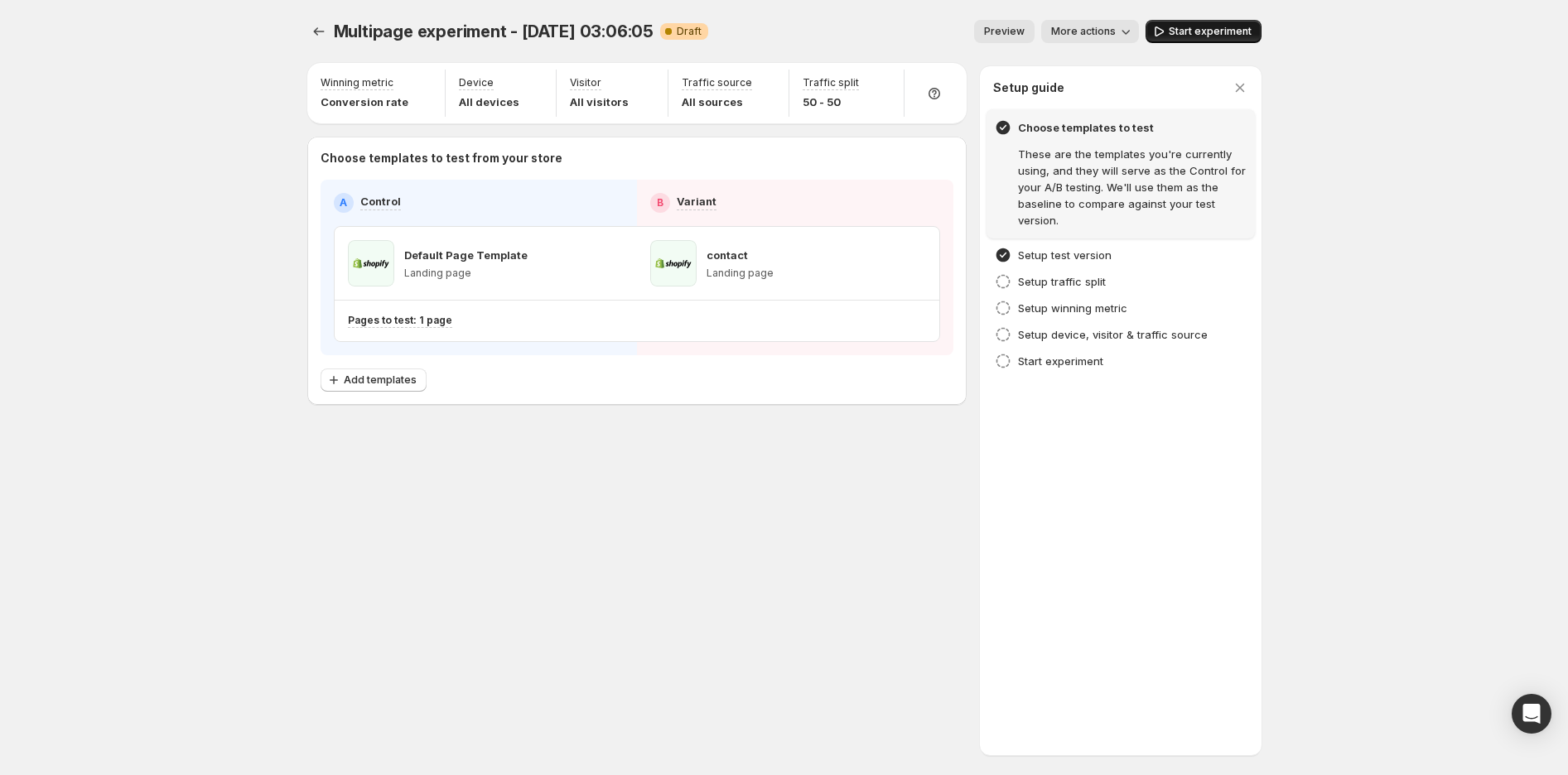
click at [1180, 28] on span "Start experiment" at bounding box center [1210, 31] width 83 height 14
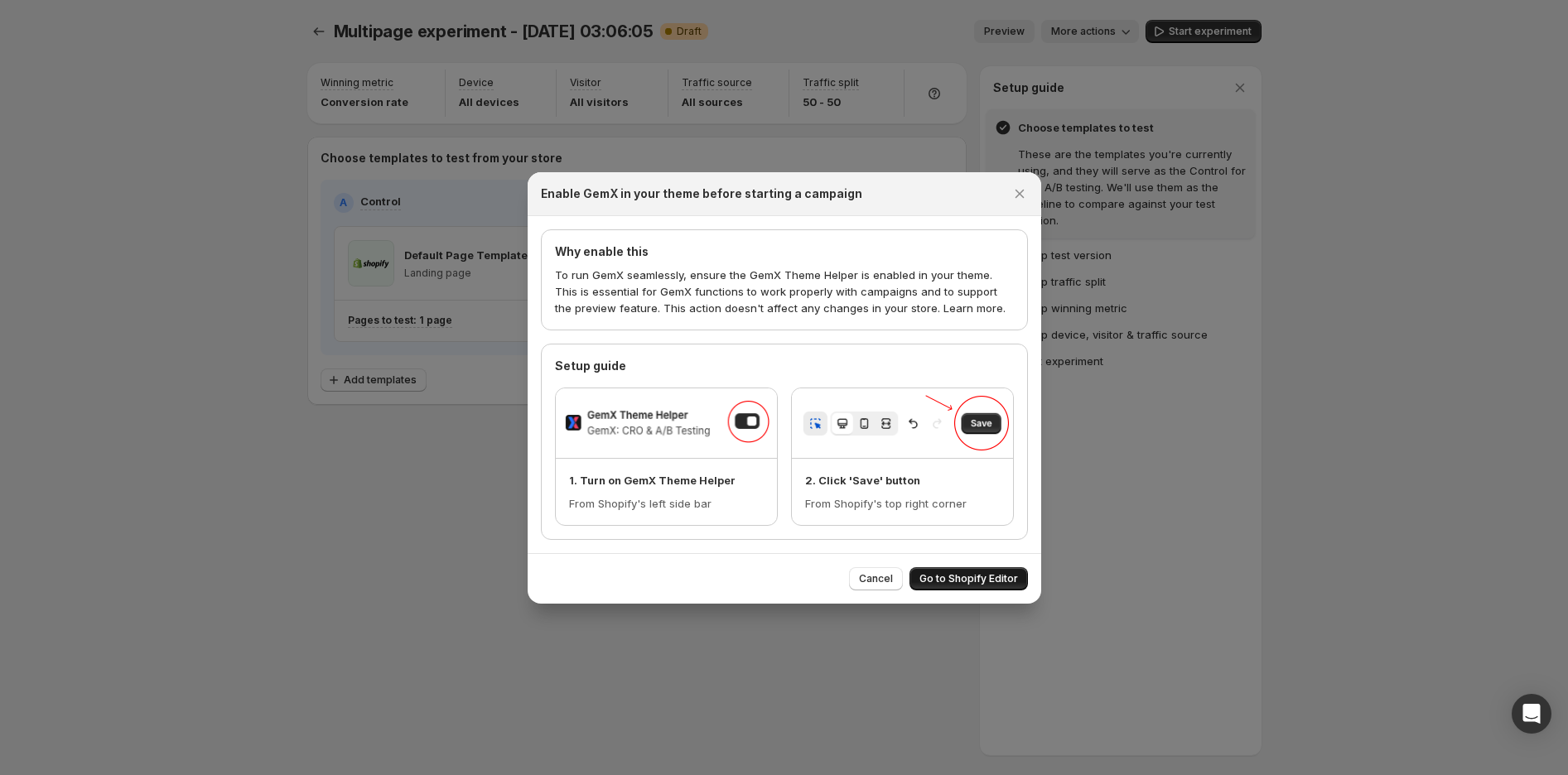
click at [951, 576] on span "Go to Shopify Editor" at bounding box center [968, 579] width 99 height 14
click at [1016, 186] on icon "Close" at bounding box center [1019, 194] width 17 height 17
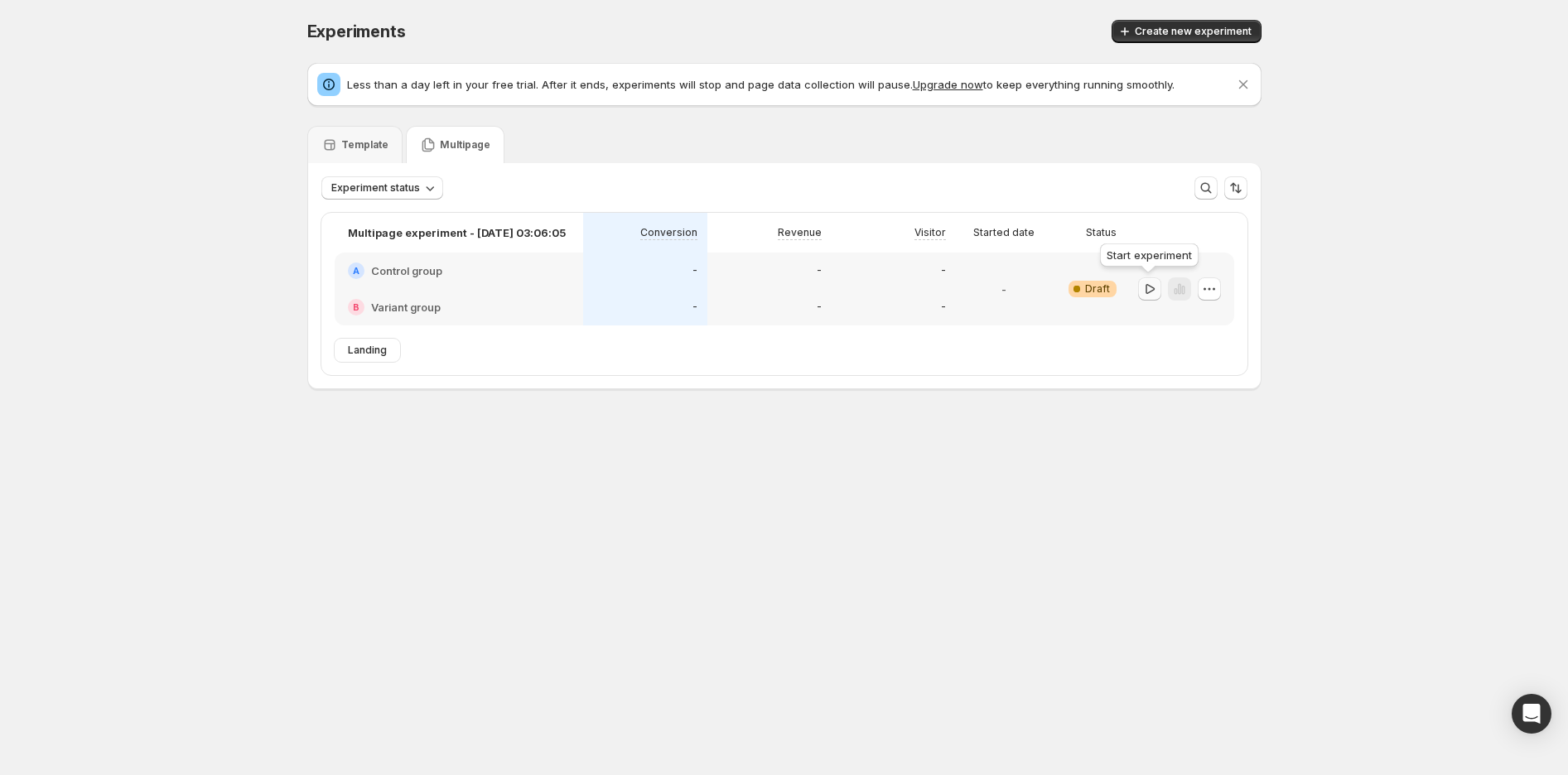
click at [1139, 292] on button "button" at bounding box center [1150, 290] width 23 height 23
click at [358, 137] on div "Template" at bounding box center [354, 145] width 68 height 17
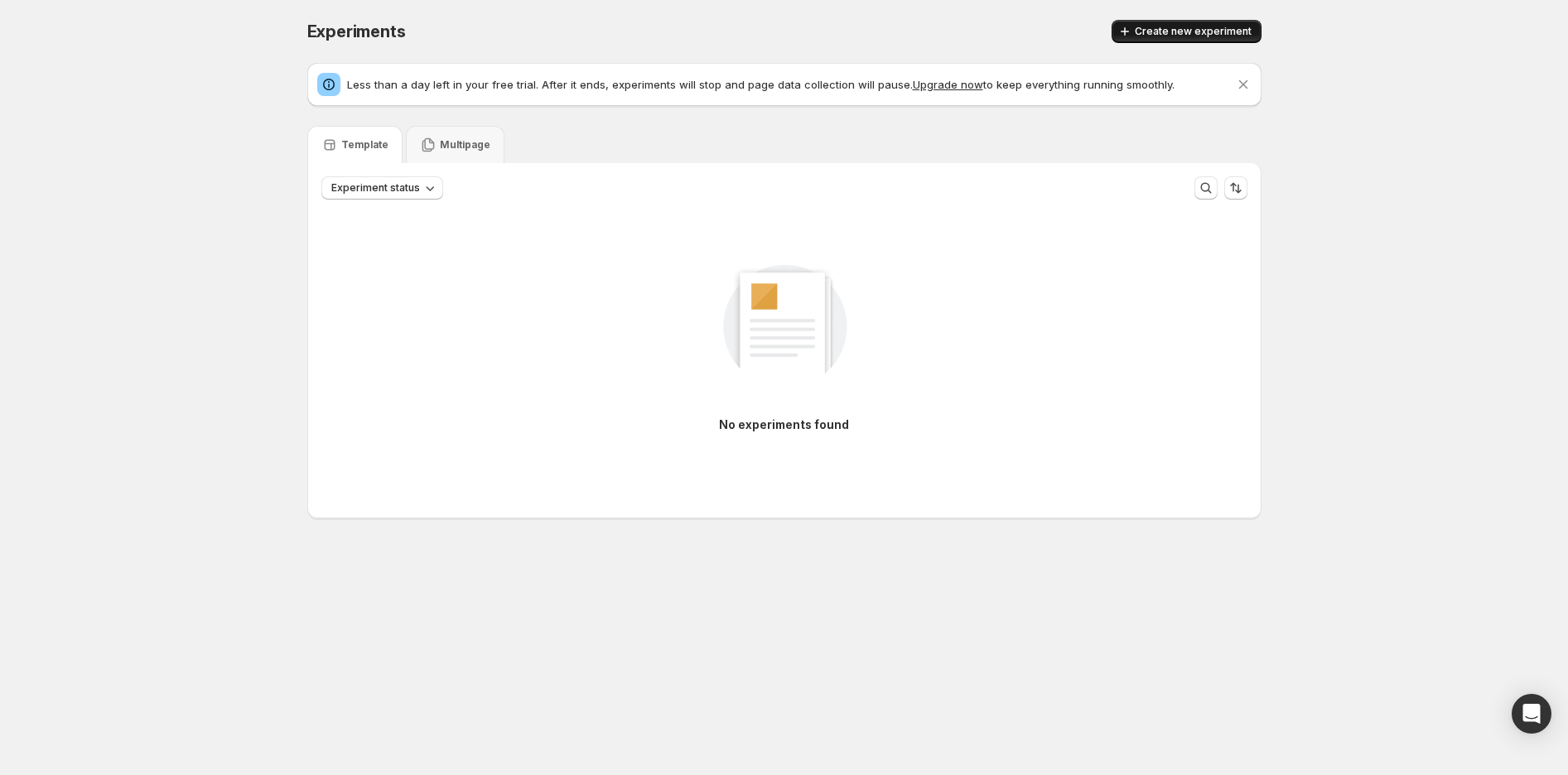
click at [1183, 38] on button "Create new experiment" at bounding box center [1186, 31] width 150 height 23
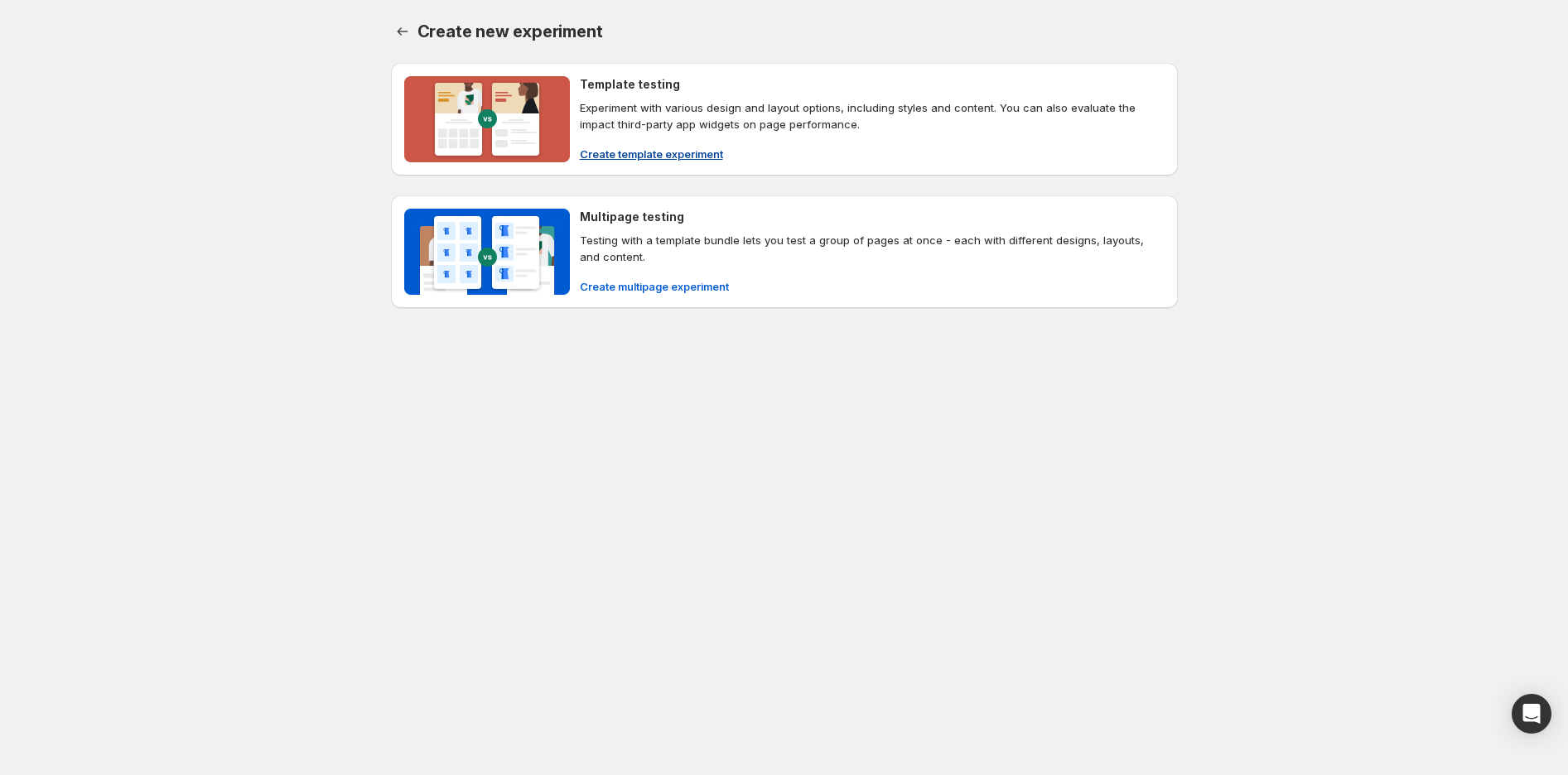
click at [623, 148] on span "Create template experiment" at bounding box center [651, 154] width 143 height 17
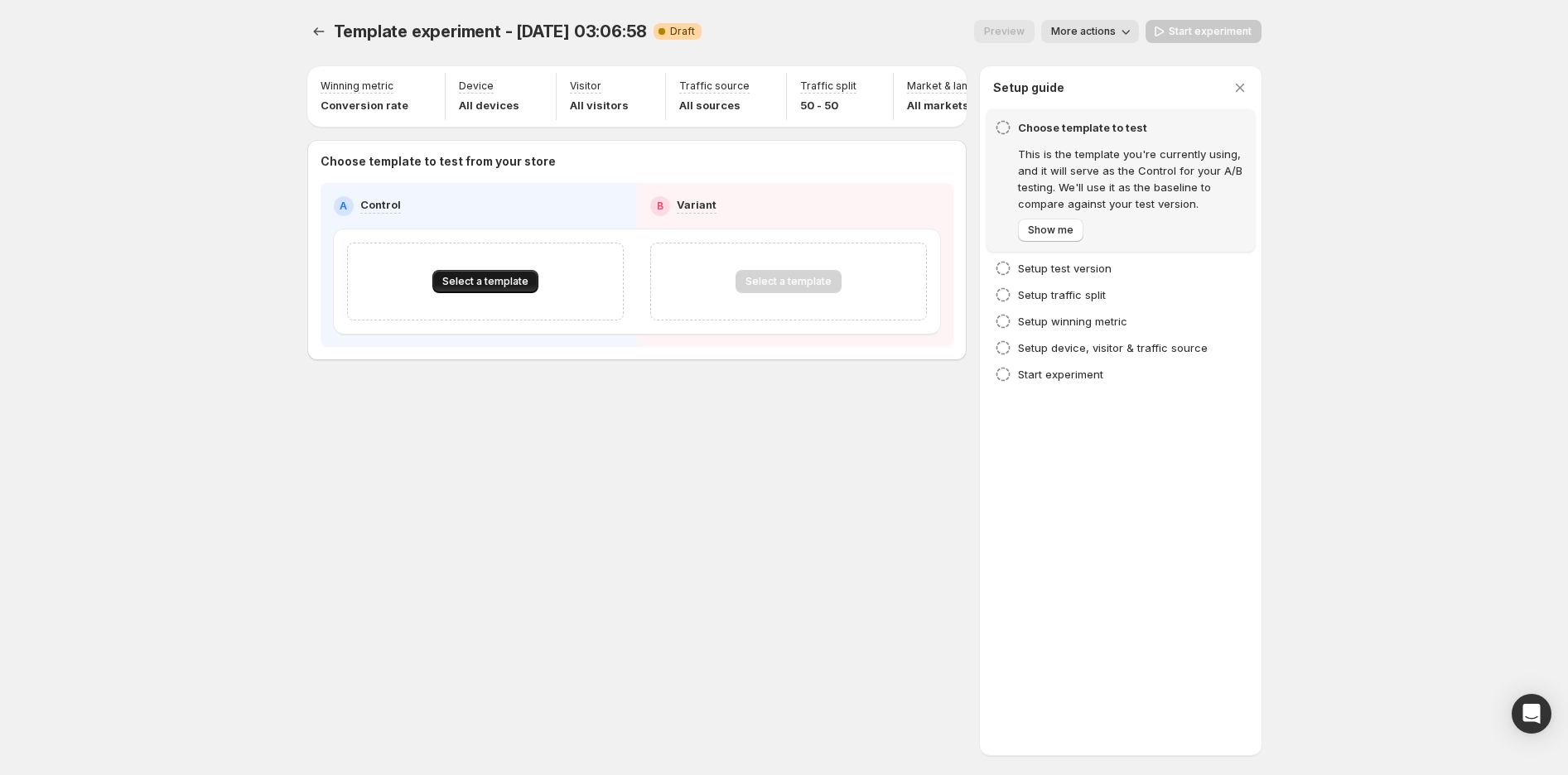
click at [484, 289] on span "Select a template" at bounding box center [485, 282] width 86 height 14
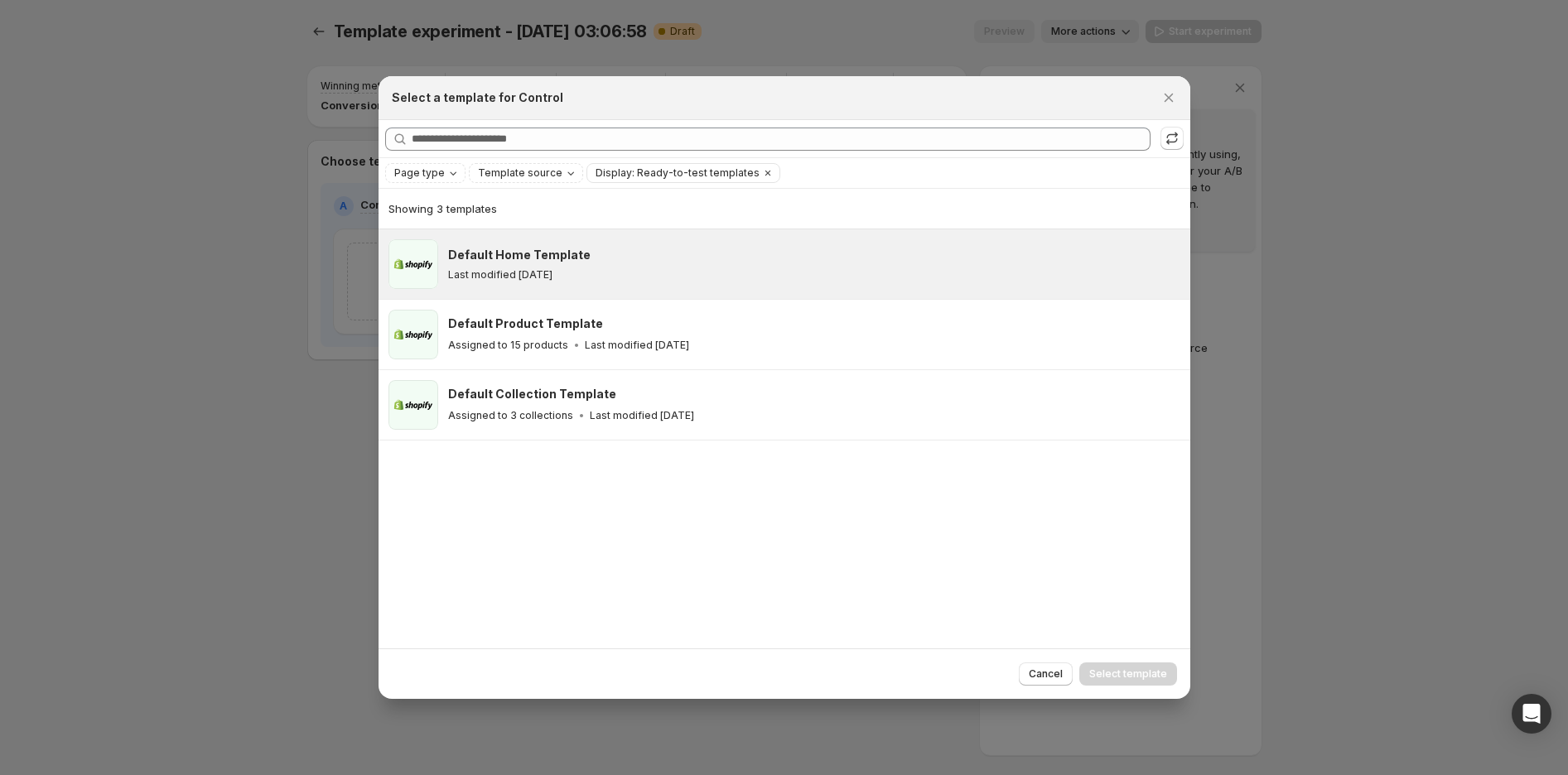
click at [482, 249] on h3 "Default Home Template" at bounding box center [520, 254] width 143 height 17
click at [1132, 677] on span "Select template" at bounding box center [1129, 674] width 78 height 14
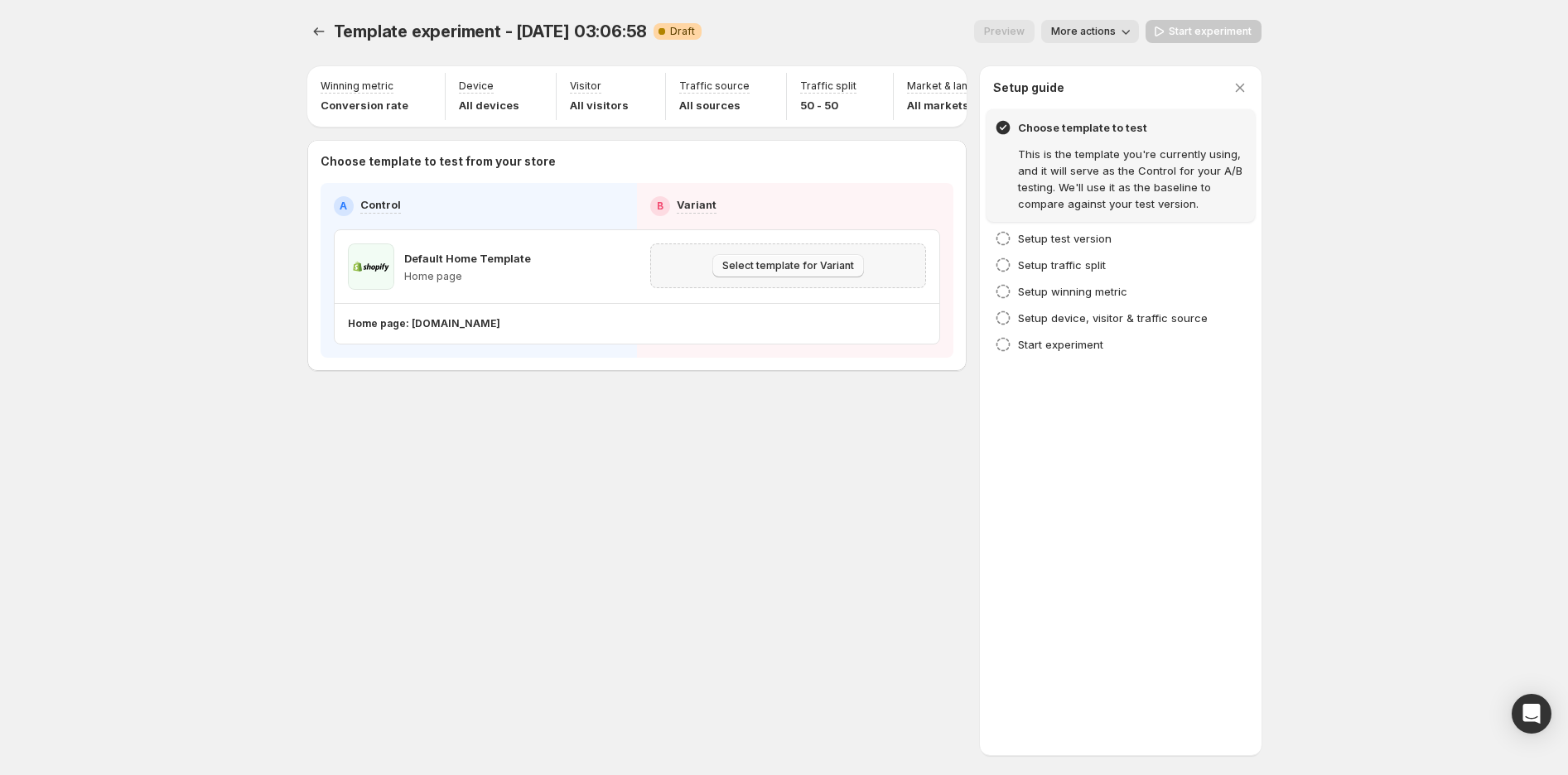
click at [734, 265] on button "Select template for Variant" at bounding box center [788, 266] width 152 height 23
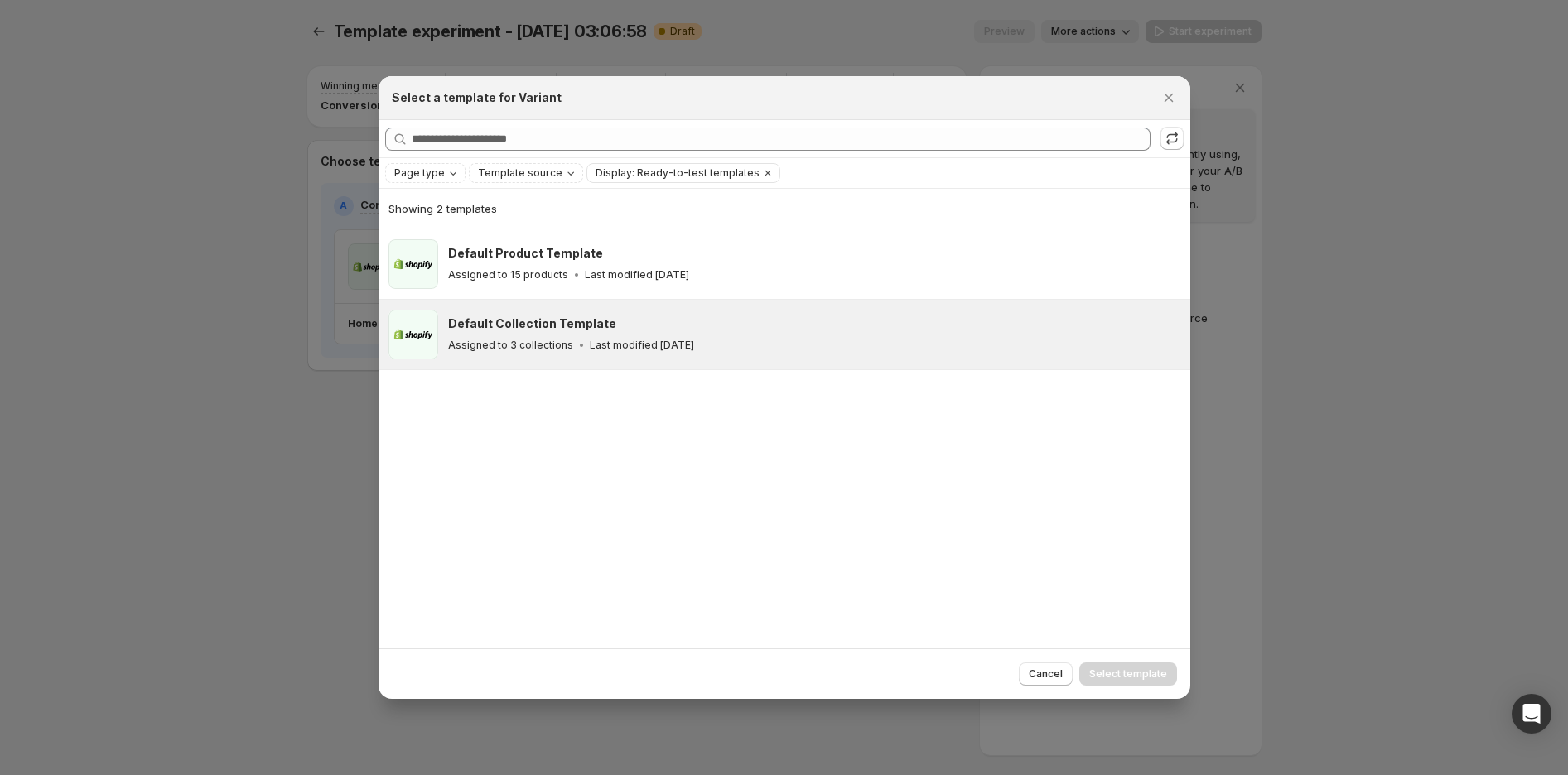
click at [717, 301] on div "Default Collection Template Assigned to 3 collections Last modified [DATE]" at bounding box center [784, 334] width 811 height 69
click at [1108, 670] on span "Select template" at bounding box center [1129, 674] width 78 height 14
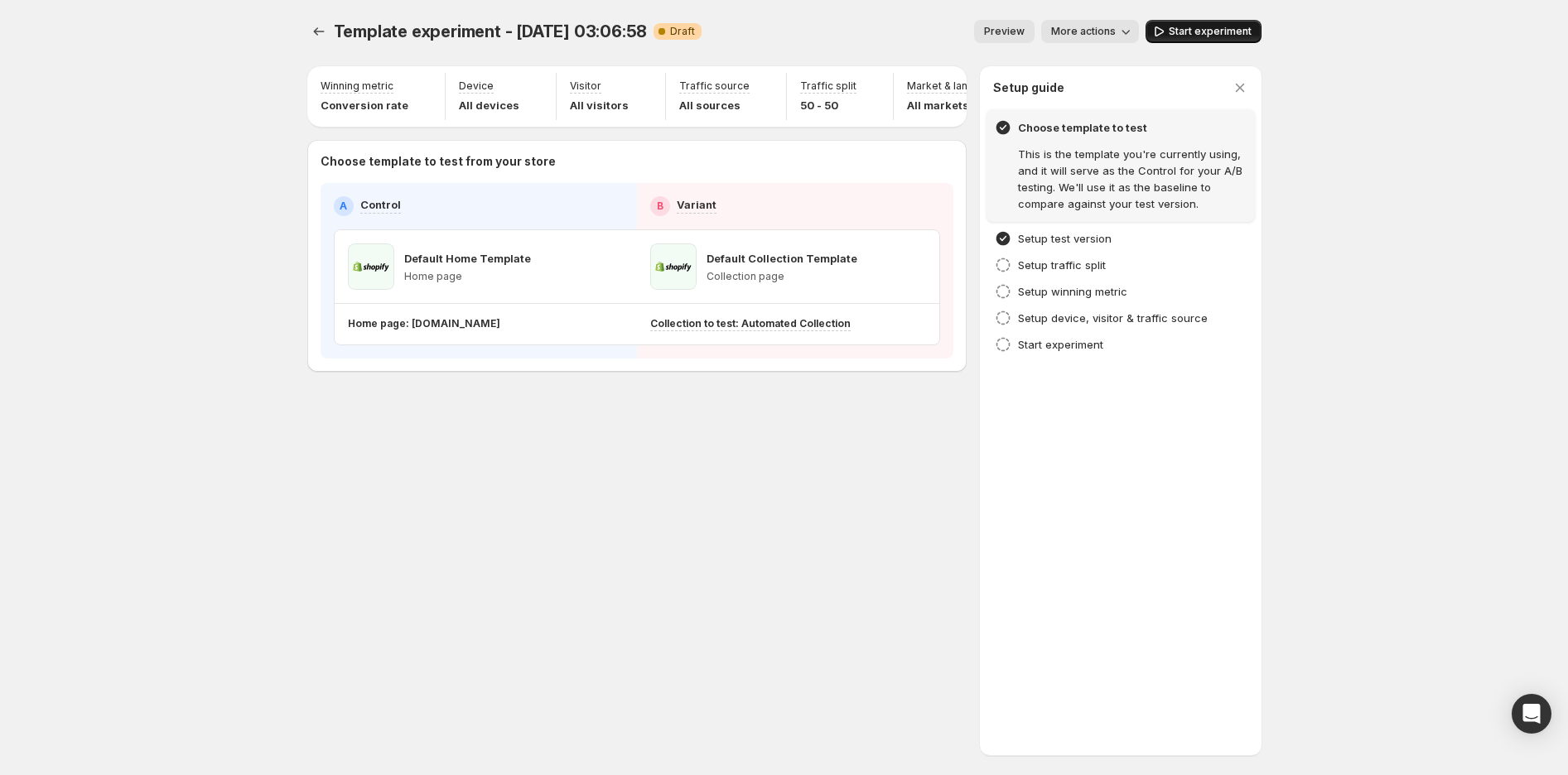
click at [1237, 32] on span "Start experiment" at bounding box center [1210, 31] width 83 height 14
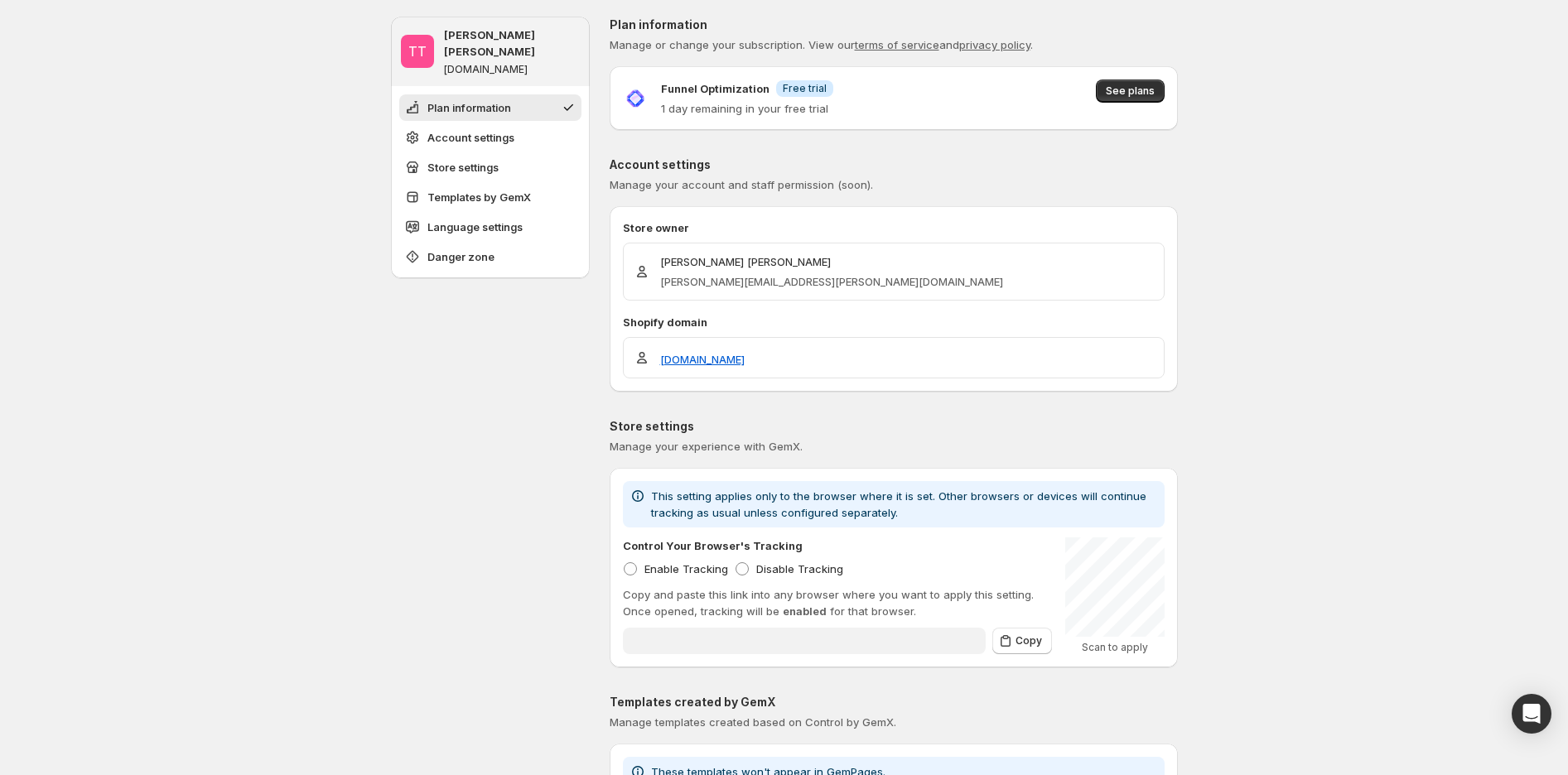
type input "**********"
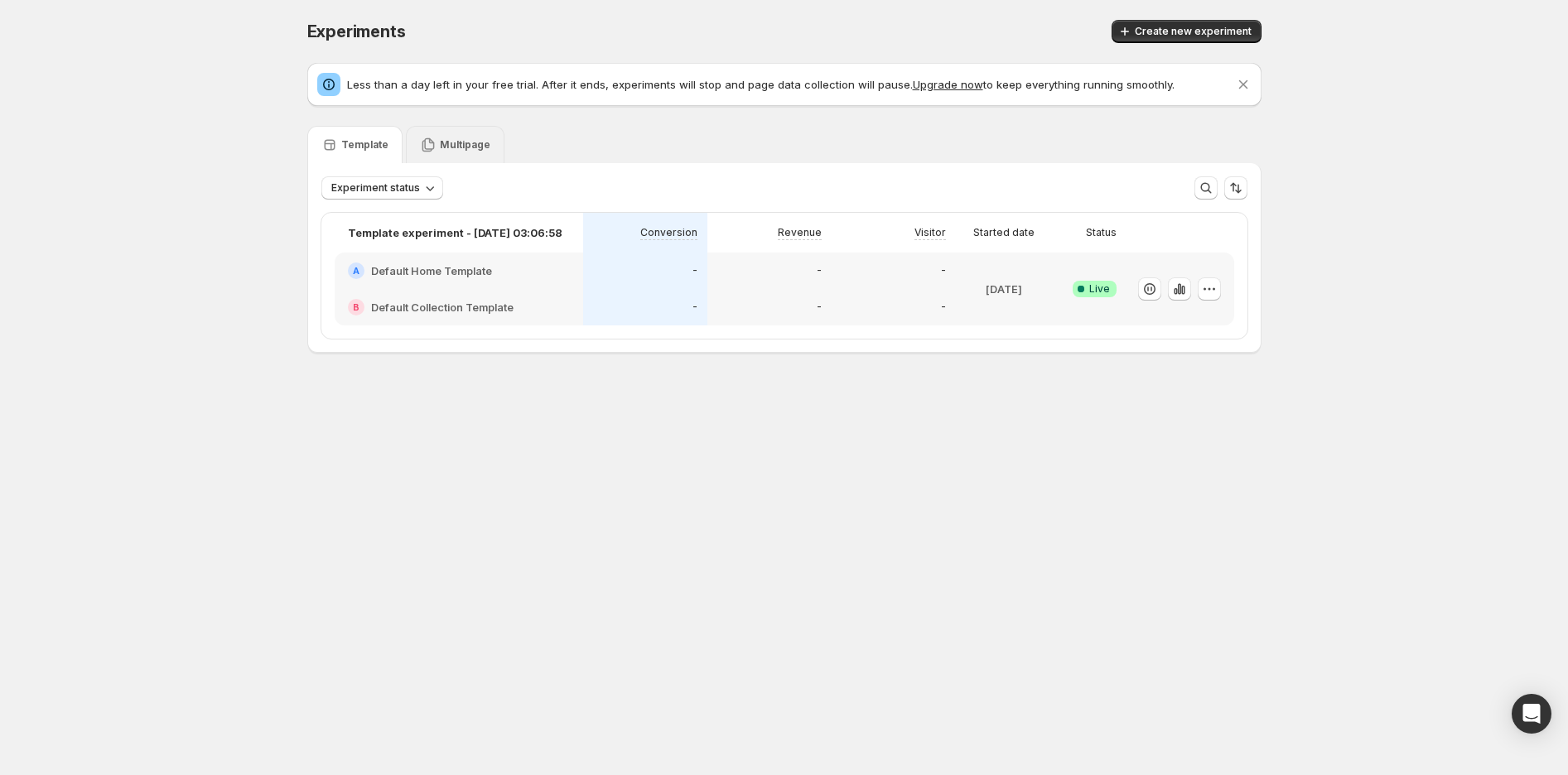
click at [442, 138] on p "Multipage" at bounding box center [465, 145] width 51 height 14
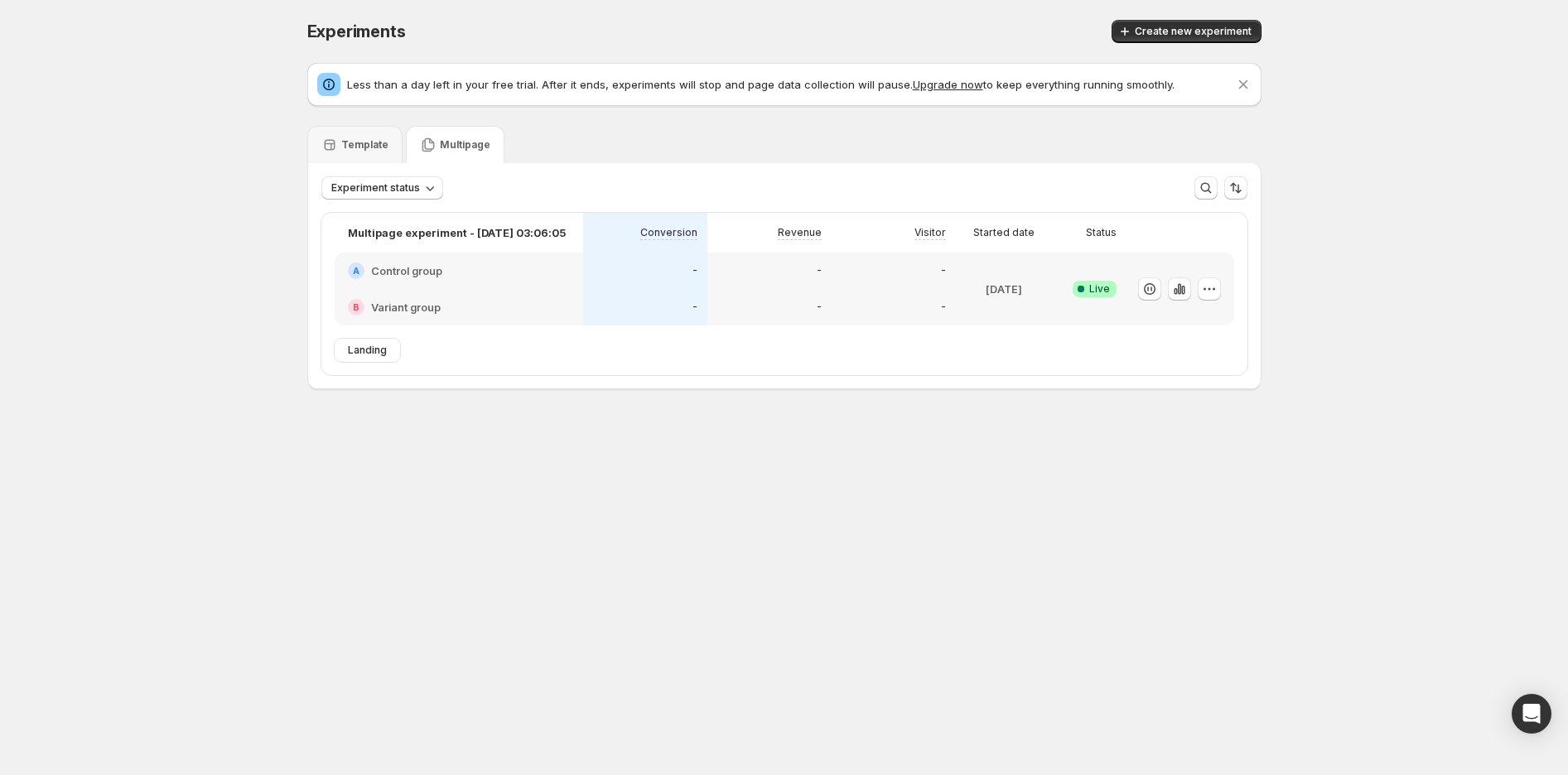
click at [277, 530] on body "Experiments. This page is ready Experiments Create new experiment Less than a d…" at bounding box center [784, 388] width 1568 height 775
